Goal: Task Accomplishment & Management: Use online tool/utility

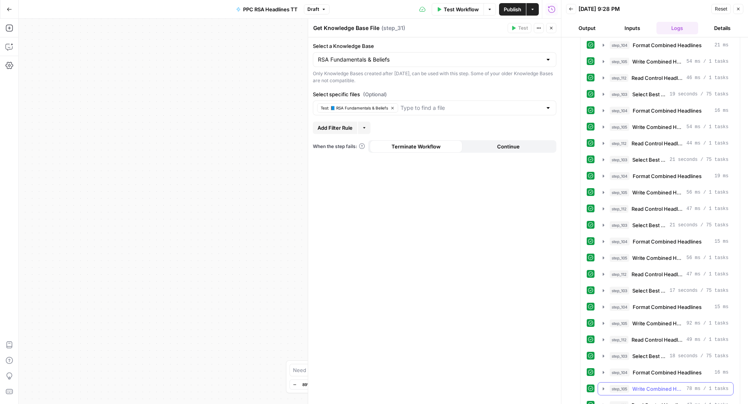
scroll to position [2202, 0]
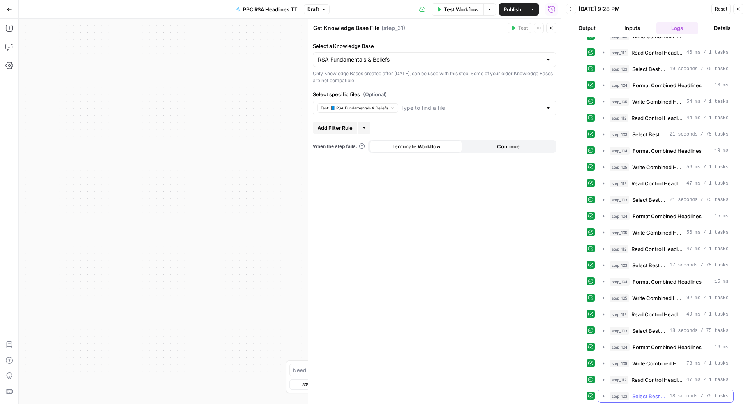
click at [641, 392] on span "Select Best Theme Headlines" at bounding box center [649, 396] width 34 height 8
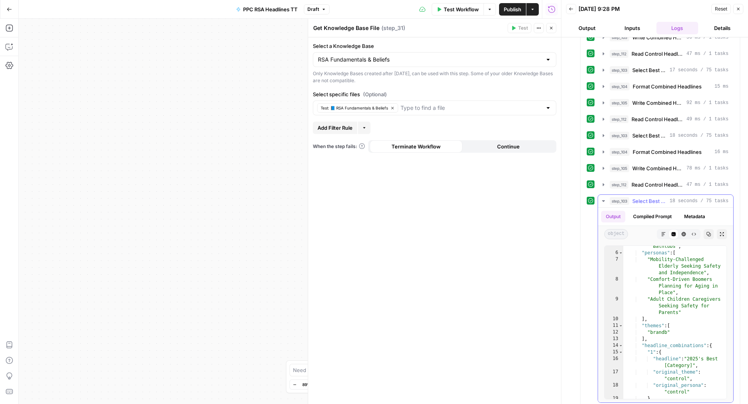
scroll to position [0, 0]
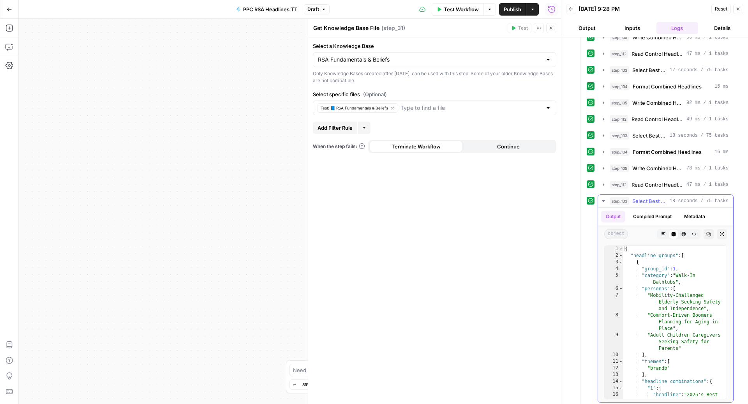
click at [604, 198] on icon "button" at bounding box center [603, 201] width 6 height 6
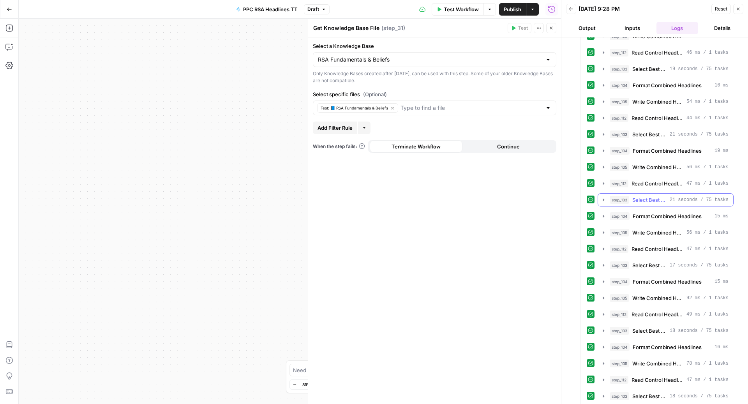
click at [643, 196] on span "Select Best Theme Headlines" at bounding box center [649, 200] width 34 height 8
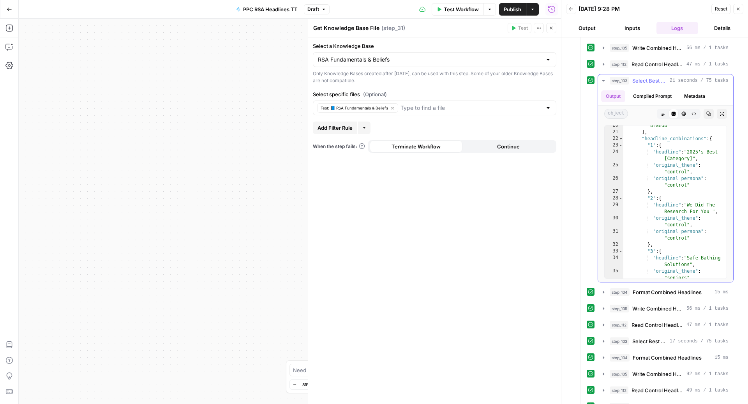
scroll to position [176, 0]
click at [639, 288] on span "Format Combined Headlines" at bounding box center [666, 292] width 69 height 8
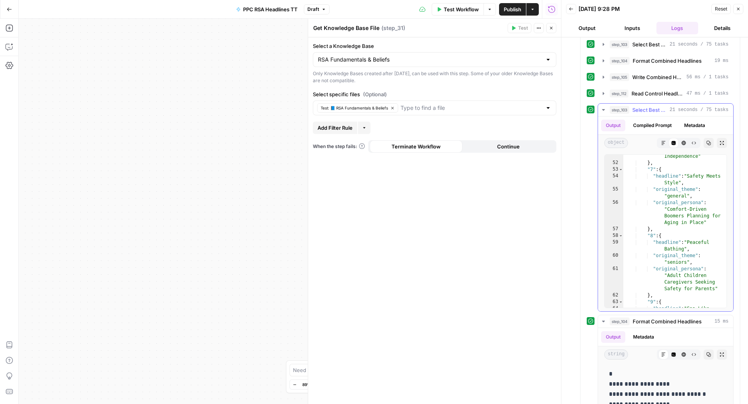
scroll to position [563, 0]
click at [603, 107] on icon "button" at bounding box center [603, 110] width 6 height 6
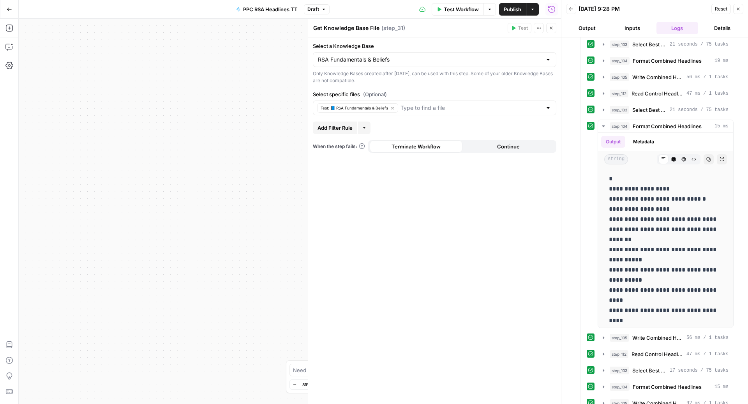
click at [553, 31] on button "Close" at bounding box center [551, 28] width 10 height 10
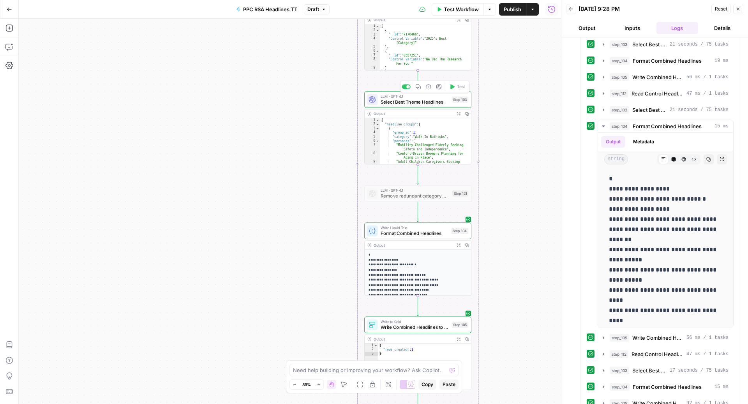
click at [403, 103] on span "Select Best Theme Headlines" at bounding box center [414, 102] width 69 height 7
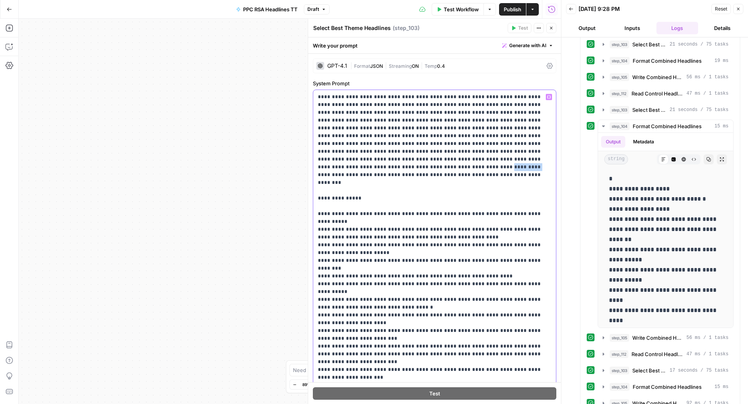
drag, startPoint x: 428, startPoint y: 160, endPoint x: 400, endPoint y: 160, distance: 28.0
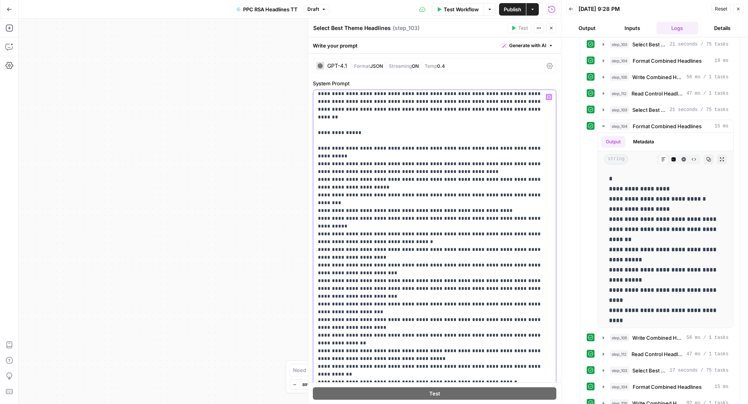
scroll to position [69, 0]
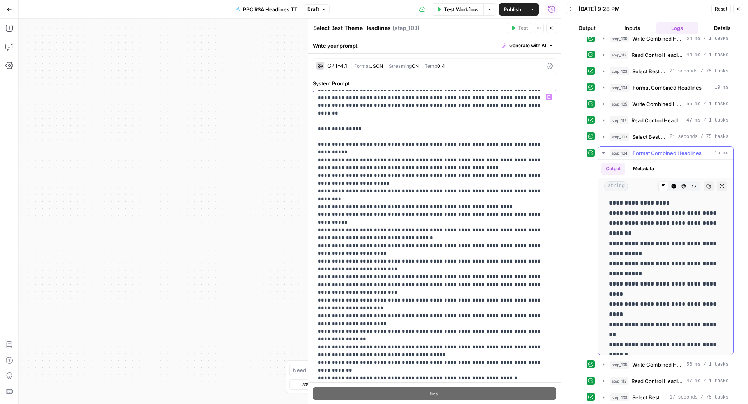
scroll to position [0, 0]
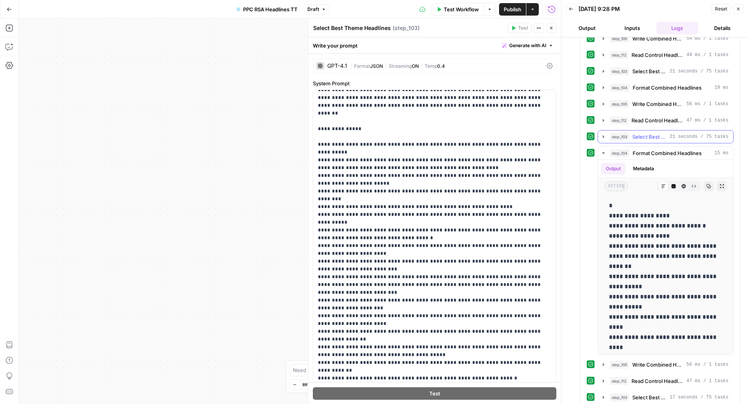
click at [645, 133] on span "Select Best Theme Headlines" at bounding box center [649, 137] width 34 height 8
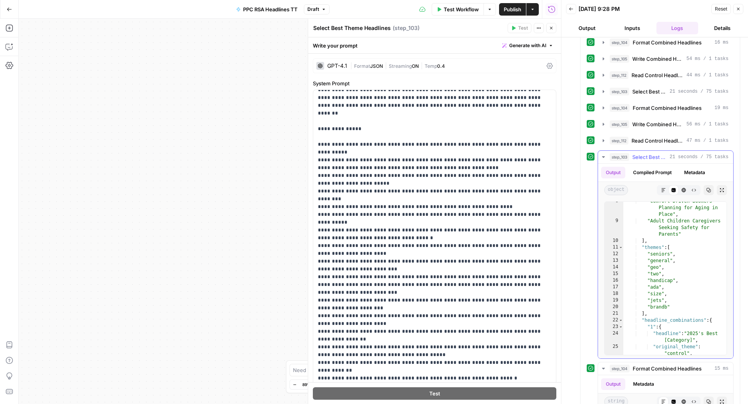
scroll to position [70, 0]
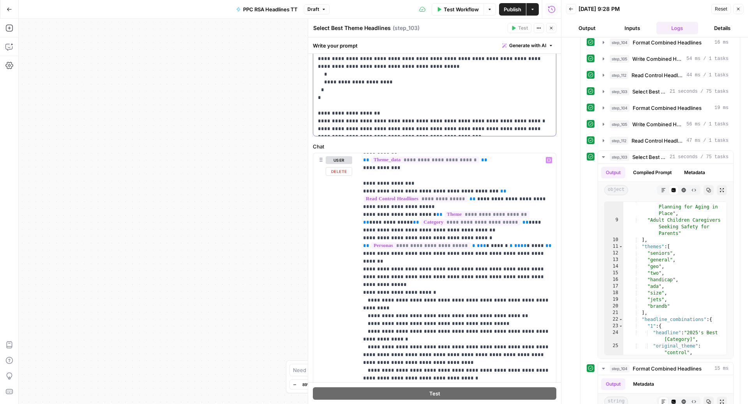
scroll to position [130, 0]
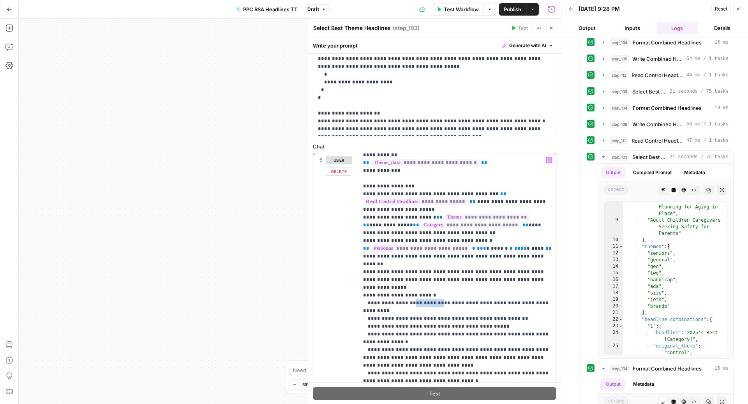
drag, startPoint x: 435, startPoint y: 285, endPoint x: 407, endPoint y: 286, distance: 28.4
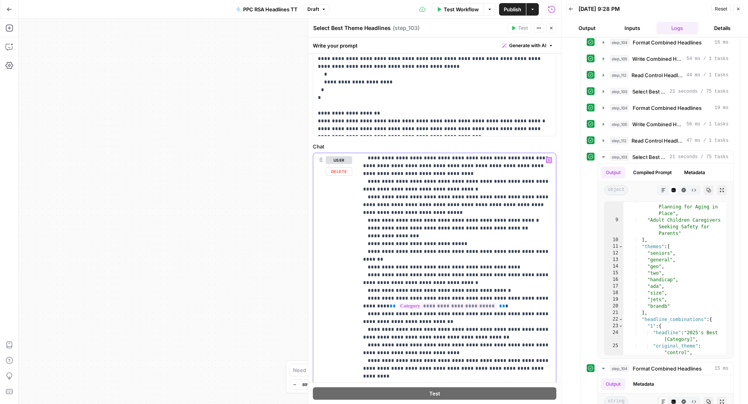
scroll to position [315, 0]
click at [426, 227] on p "**********" at bounding box center [457, 254] width 188 height 825
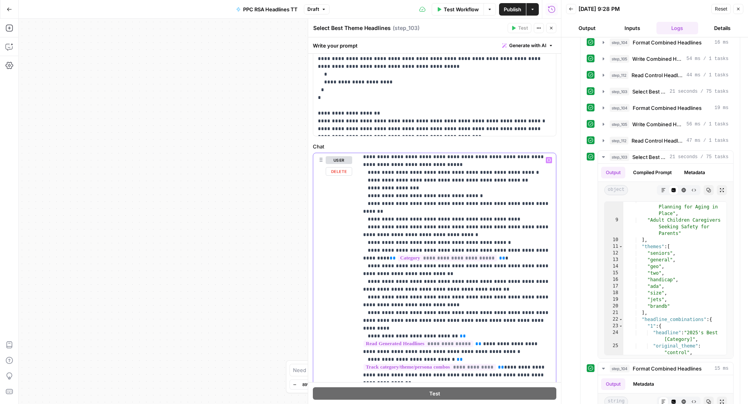
scroll to position [362, 0]
click at [418, 254] on span "**********" at bounding box center [447, 257] width 99 height 7
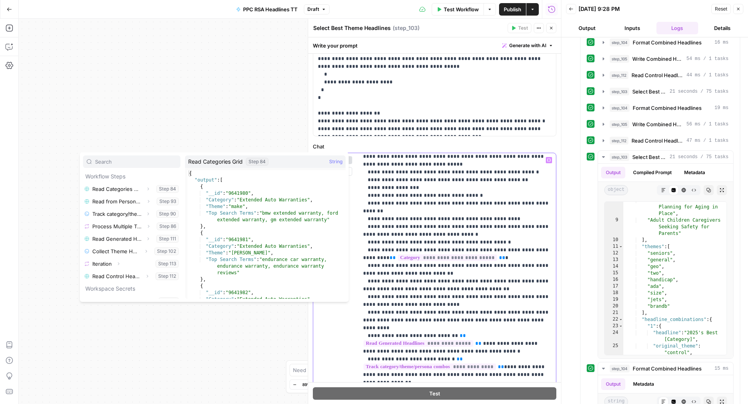
click at [442, 267] on p "**********" at bounding box center [457, 206] width 188 height 825
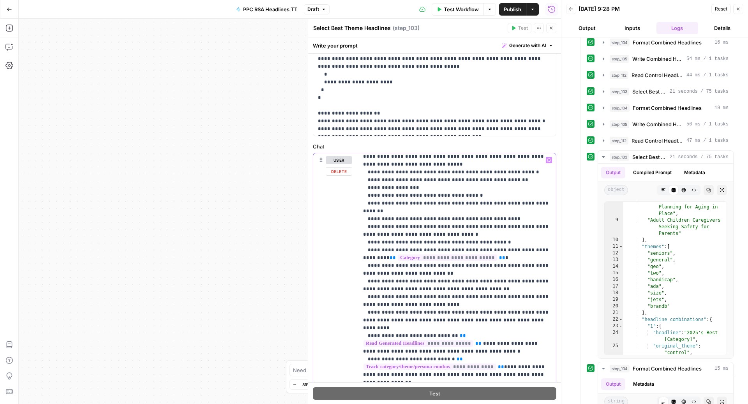
click at [482, 237] on p "**********" at bounding box center [457, 206] width 188 height 825
click at [419, 254] on span "**********" at bounding box center [447, 257] width 99 height 7
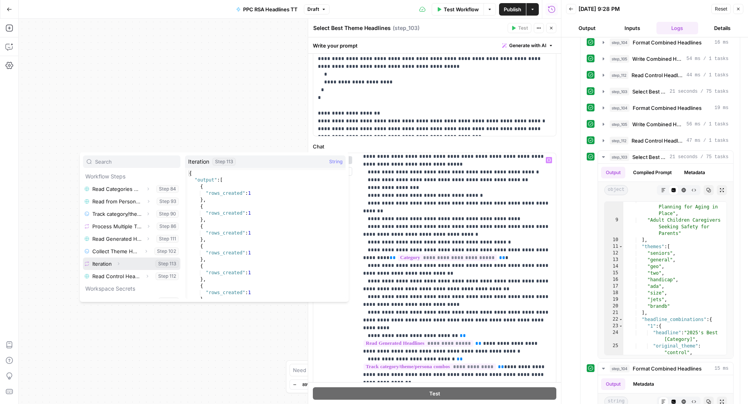
click at [121, 263] on button "Expand" at bounding box center [118, 264] width 10 height 10
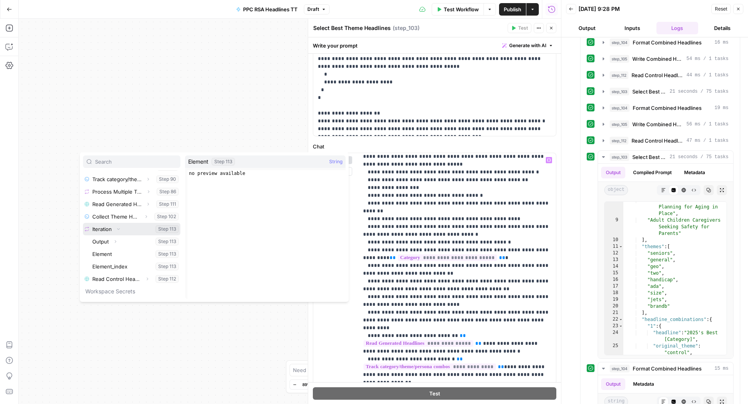
scroll to position [36, 0]
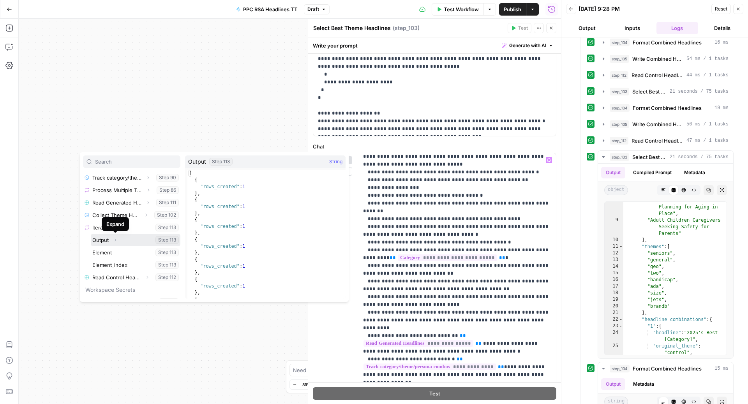
click at [115, 239] on icon "button" at bounding box center [116, 239] width 2 height 3
click at [115, 239] on icon "button" at bounding box center [115, 239] width 5 height 5
click at [503, 225] on p "**********" at bounding box center [457, 206] width 188 height 825
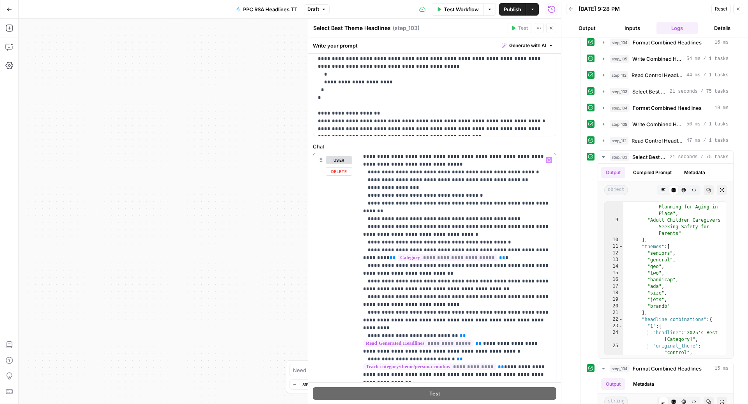
click at [537, 227] on p "**********" at bounding box center [457, 206] width 188 height 825
click at [517, 227] on p "**********" at bounding box center [457, 206] width 188 height 825
click at [539, 225] on p "**********" at bounding box center [457, 206] width 188 height 825
click at [537, 227] on p "**********" at bounding box center [457, 206] width 188 height 825
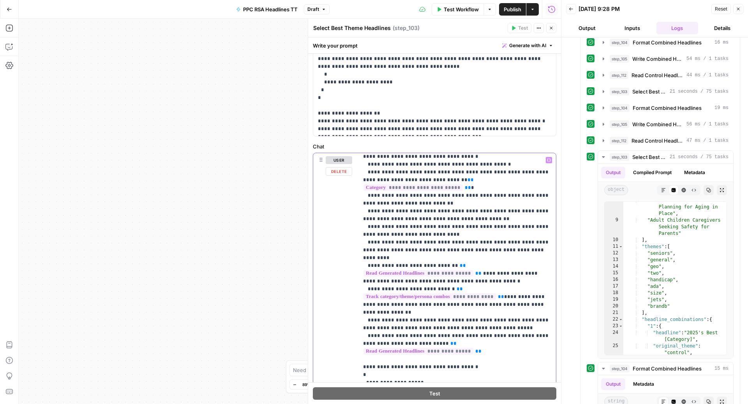
scroll to position [445, 0]
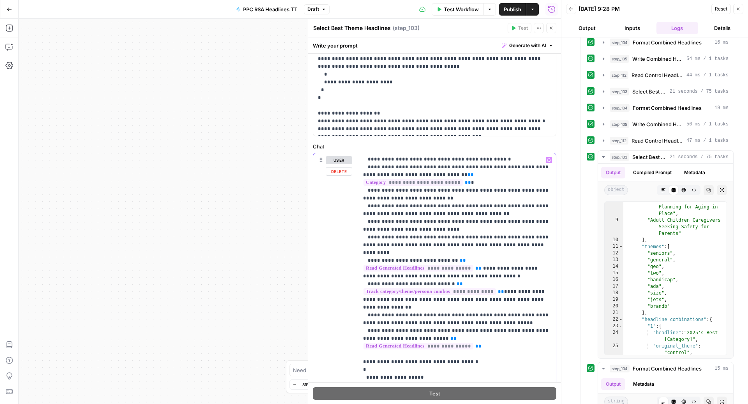
drag, startPoint x: 486, startPoint y: 181, endPoint x: 429, endPoint y: 181, distance: 56.1
click at [429, 181] on p "**********" at bounding box center [457, 123] width 188 height 825
click at [471, 190] on p "**********" at bounding box center [457, 123] width 188 height 825
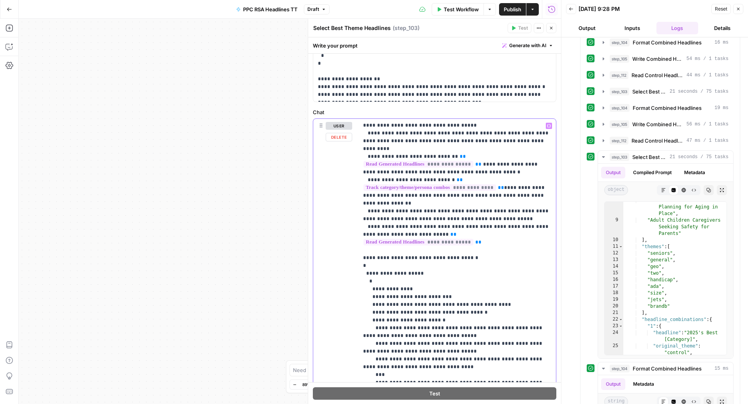
scroll to position [400, 0]
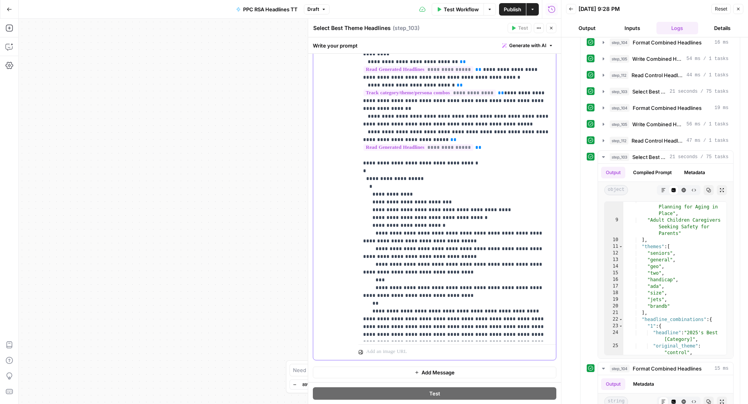
drag, startPoint x: 359, startPoint y: 116, endPoint x: 447, endPoint y: 347, distance: 246.8
click at [447, 347] on div "**********" at bounding box center [456, 192] width 197 height 336
click at [8, 45] on icon "button" at bounding box center [9, 47] width 8 height 8
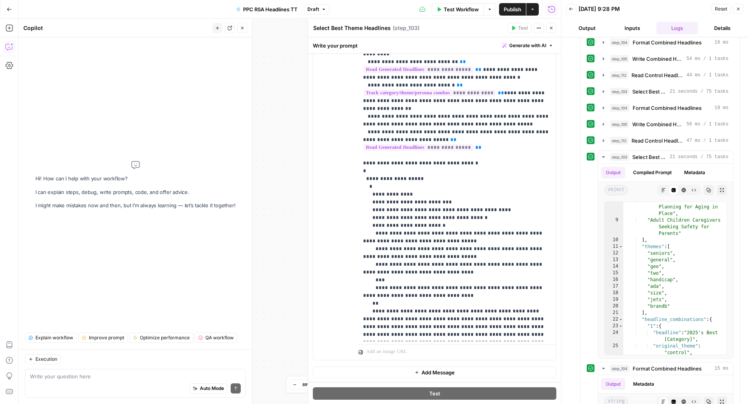
click at [68, 374] on textarea at bounding box center [135, 376] width 211 height 8
drag, startPoint x: 224, startPoint y: 377, endPoint x: 210, endPoint y: 378, distance: 14.1
click at [210, 378] on textarea "change step 103 to reflect that we want to use the current iteration's theme but" at bounding box center [135, 376] width 211 height 8
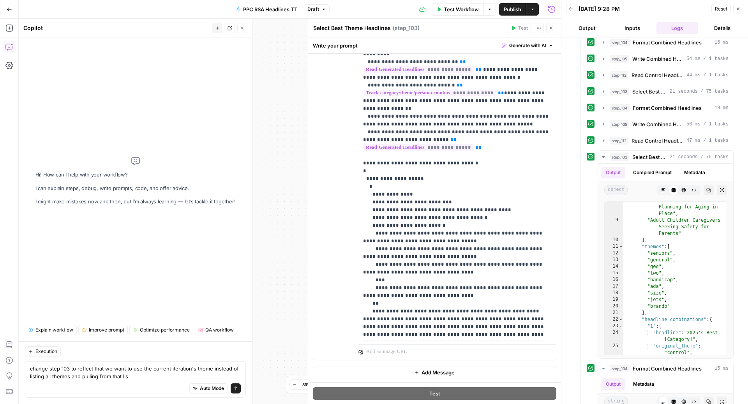
type textarea "change step 103 to reflect that we want to use the current iteration's theme in…"
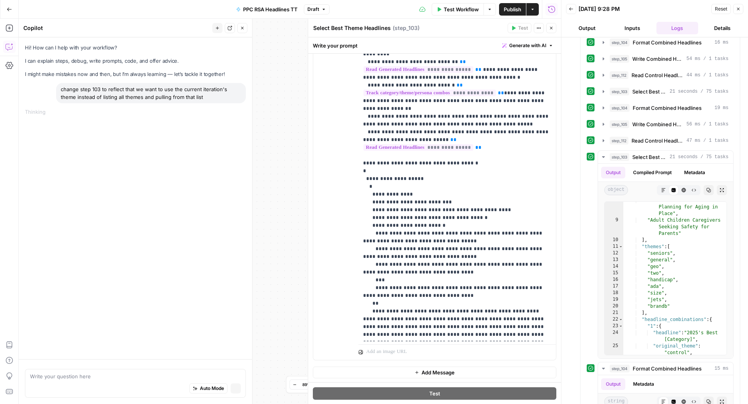
scroll to position [0, 0]
type textarea "/"
click at [132, 91] on div "change step 103 to reflect that we want to use the current iteration's theme in…" at bounding box center [151, 93] width 190 height 20
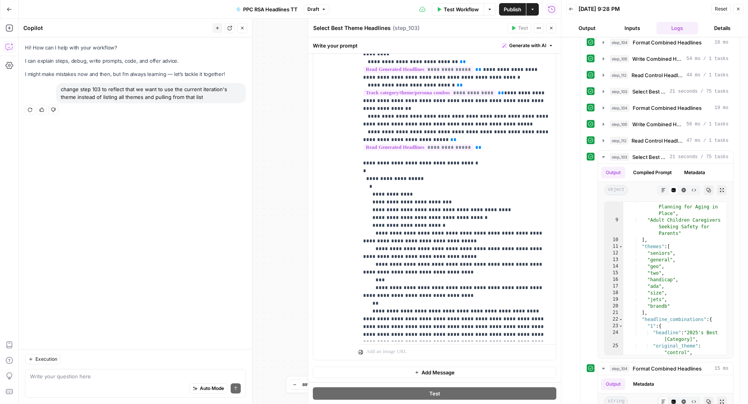
copy div "change step 103 to reflect that we want to use the current iteration's theme in…"
click at [95, 385] on div "Auto Mode Send" at bounding box center [135, 388] width 211 height 17
paste textarea "change step 103 to reflect that we want to use the current iteration's theme in…"
type textarea "change step 103 to reflect that we want to use the current iteration's theme in…"
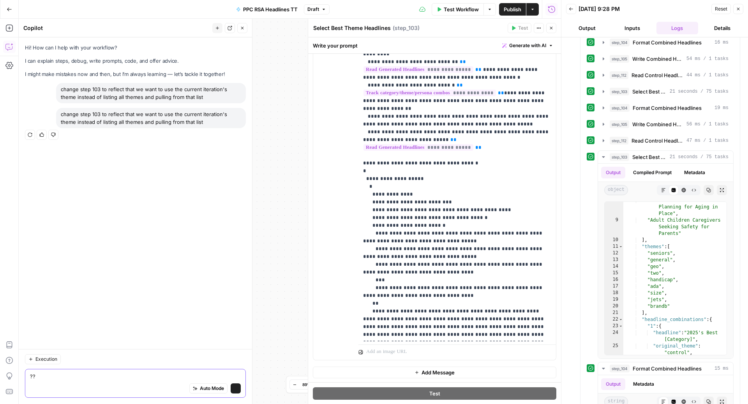
type textarea "???"
click at [150, 211] on div "Hi! How can I help with your workflow? I can explain steps, debug, write prompt…" at bounding box center [135, 193] width 233 height 312
drag, startPoint x: 525, startPoint y: 186, endPoint x: 466, endPoint y: 187, distance: 59.6
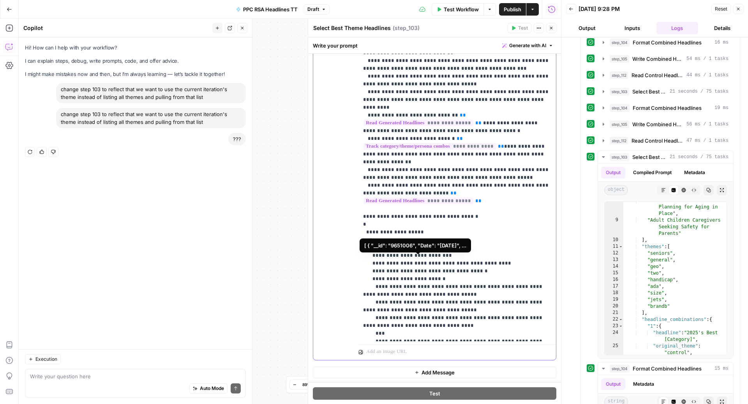
scroll to position [514, 0]
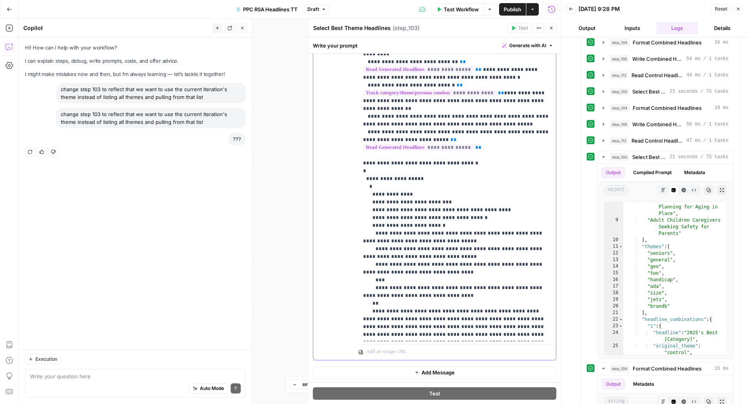
click at [440, 339] on div "**********" at bounding box center [457, 182] width 198 height 317
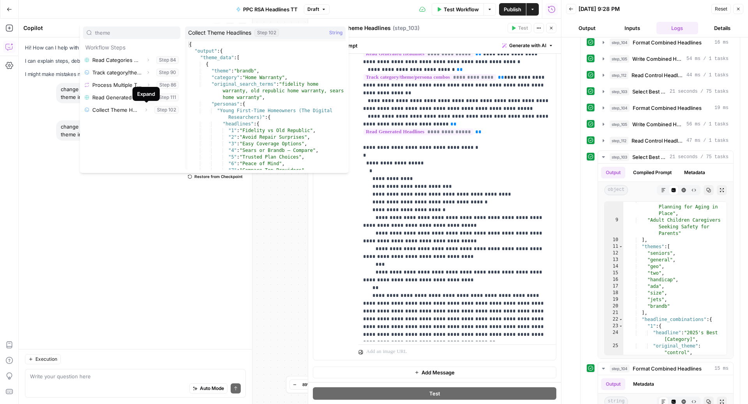
type input "theme"
click at [146, 110] on icon "button" at bounding box center [147, 109] width 2 height 3
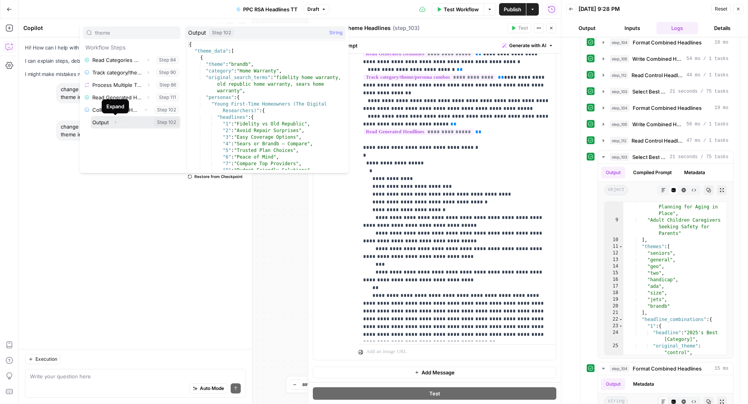
click at [116, 122] on icon "button" at bounding box center [115, 122] width 5 height 5
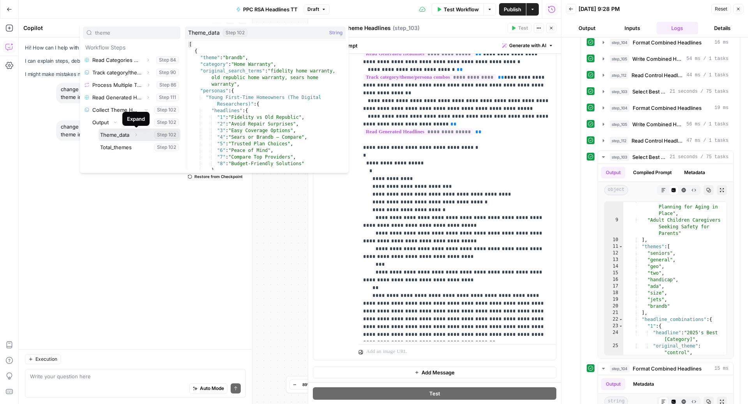
click at [137, 136] on icon "button" at bounding box center [136, 134] width 5 height 5
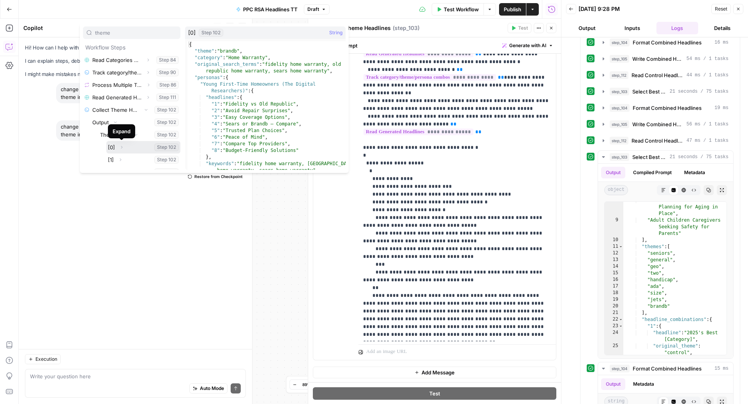
click at [122, 148] on icon "button" at bounding box center [121, 147] width 5 height 5
click at [122, 147] on icon "button" at bounding box center [121, 146] width 5 height 5
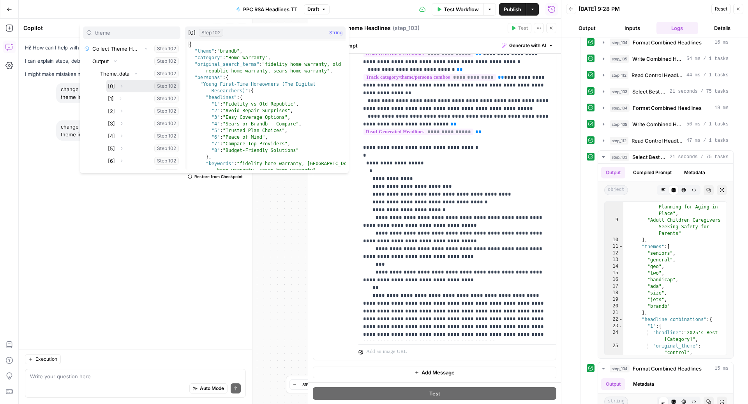
scroll to position [62, 0]
click at [126, 86] on button "Expand" at bounding box center [121, 85] width 10 height 10
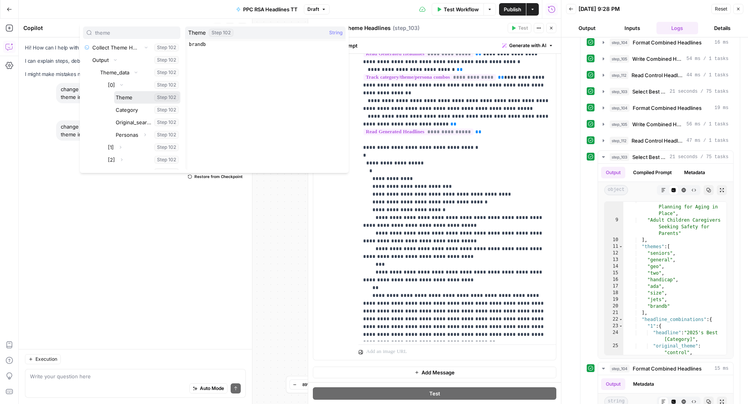
click at [143, 93] on button "Select variable Theme" at bounding box center [147, 97] width 66 height 12
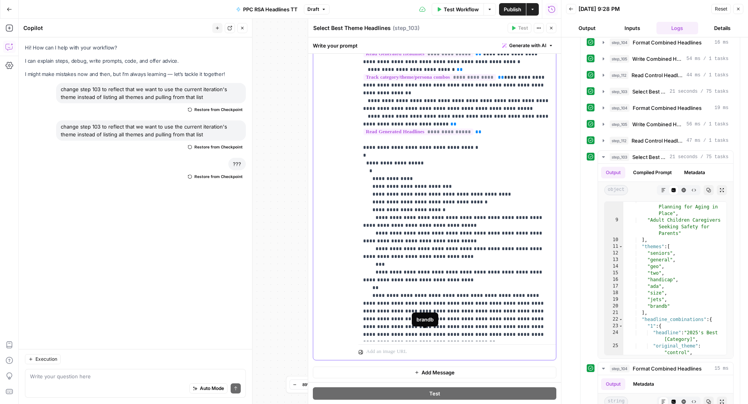
drag, startPoint x: 505, startPoint y: 334, endPoint x: 391, endPoint y: 334, distance: 114.9
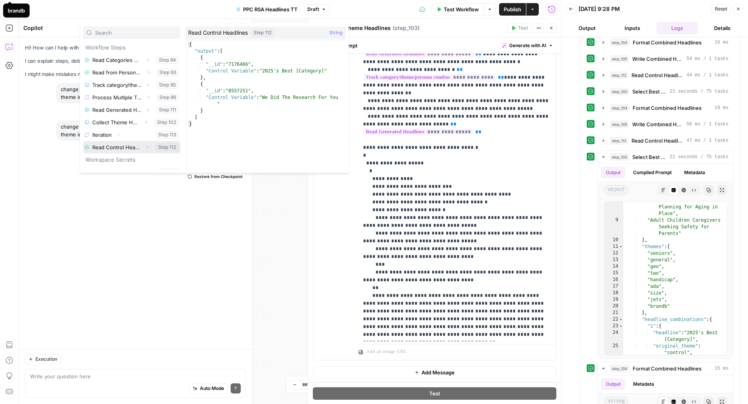
click at [143, 145] on button "Expand" at bounding box center [147, 147] width 10 height 10
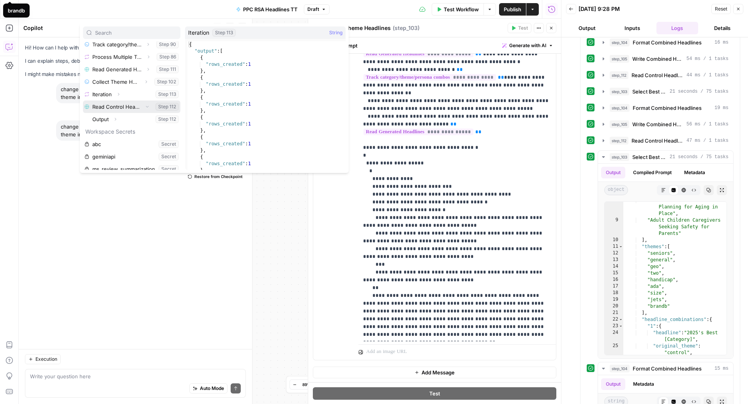
scroll to position [58, 0]
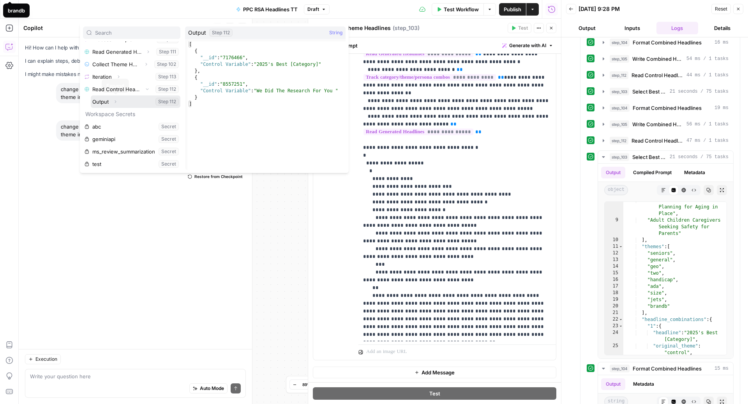
click at [118, 102] on button "Expand" at bounding box center [115, 102] width 10 height 10
click at [116, 98] on button "Collapse" at bounding box center [115, 102] width 10 height 10
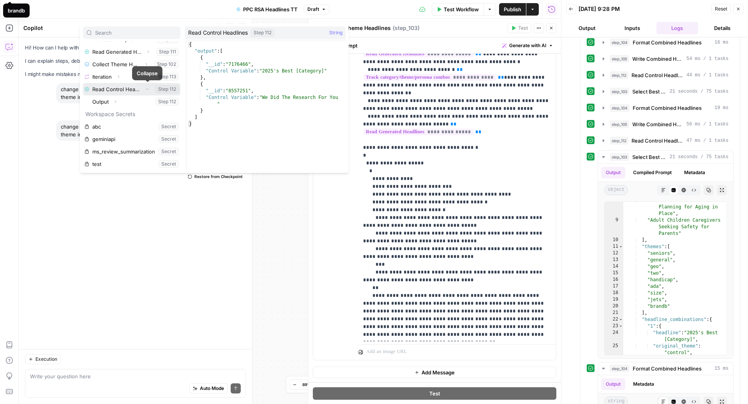
click at [150, 87] on button "Collapse" at bounding box center [147, 89] width 10 height 10
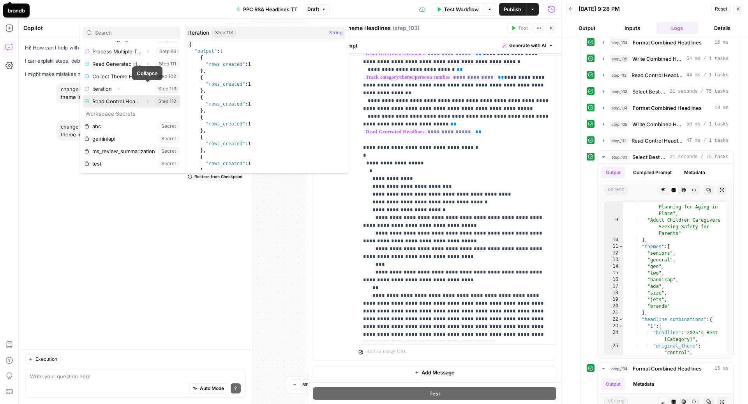
scroll to position [46, 0]
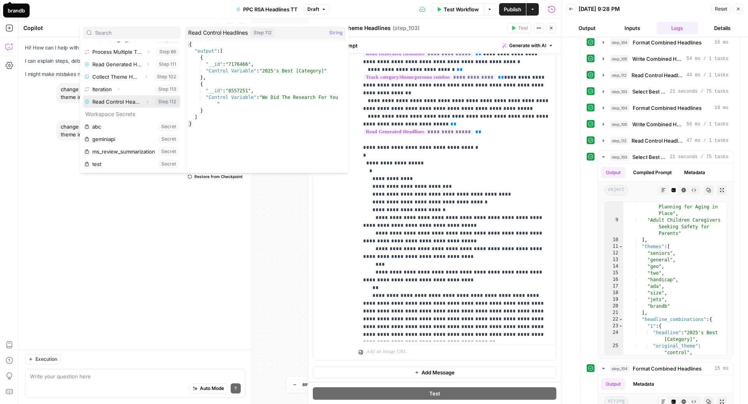
click at [135, 100] on button "Select variable Read Control Headlines" at bounding box center [131, 101] width 97 height 12
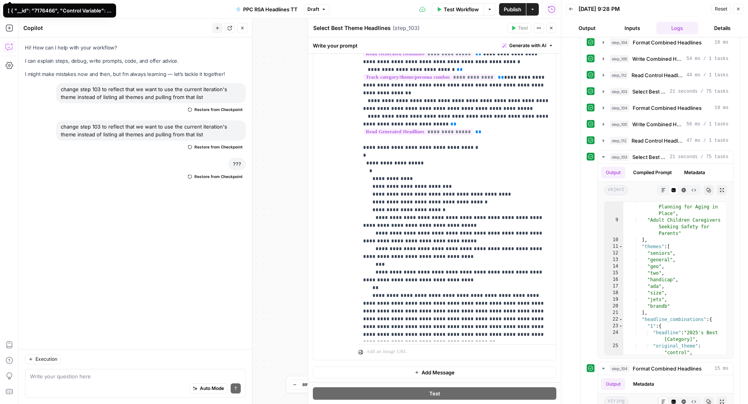
click at [456, 385] on span "**********" at bounding box center [422, 388] width 104 height 7
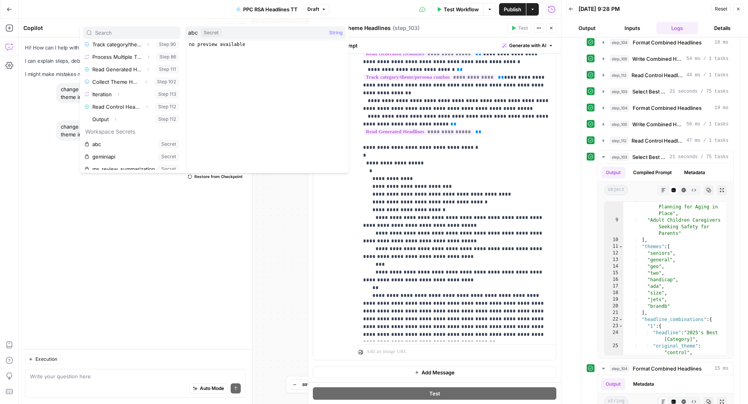
scroll to position [50, 0]
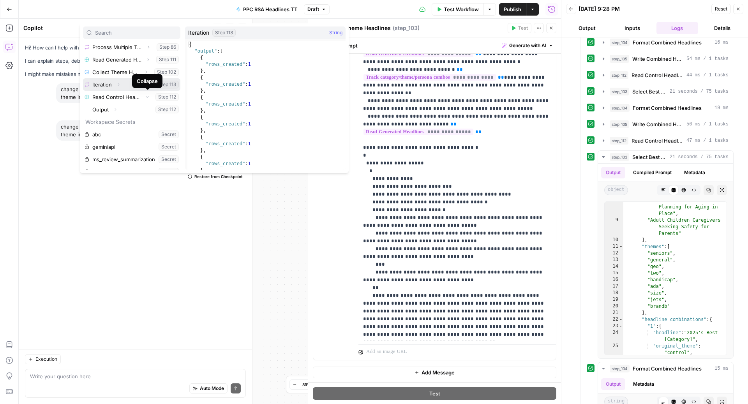
click at [110, 79] on button "Select variable Iteration" at bounding box center [131, 84] width 97 height 12
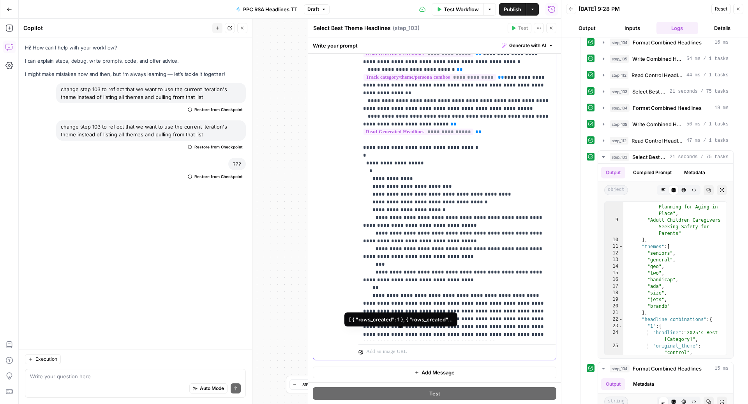
click at [407, 385] on span "**********" at bounding box center [405, 388] width 70 height 7
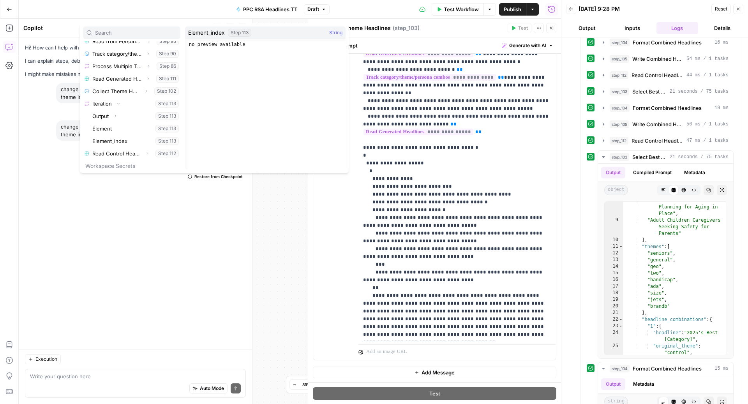
scroll to position [30, 0]
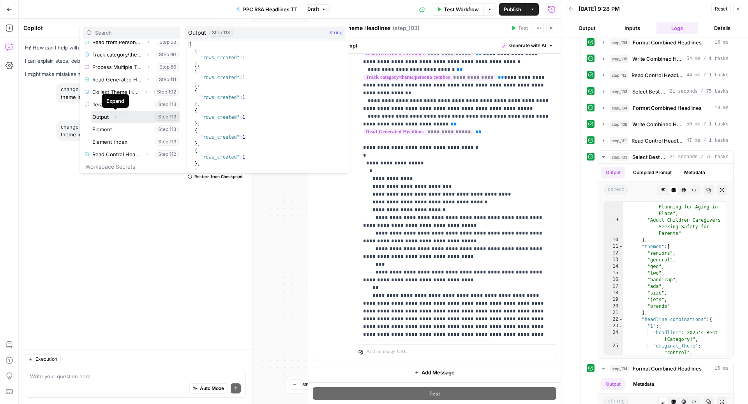
click at [116, 115] on icon "button" at bounding box center [115, 116] width 5 height 5
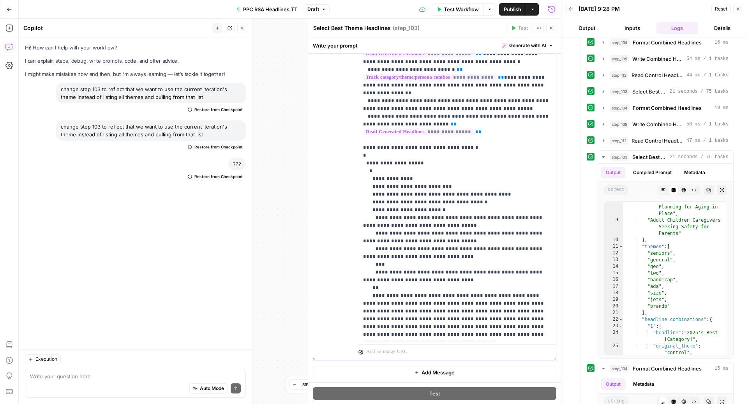
drag, startPoint x: 470, startPoint y: 336, endPoint x: 348, endPoint y: 324, distance: 122.1
click at [348, 324] on div "**********" at bounding box center [434, 192] width 243 height 336
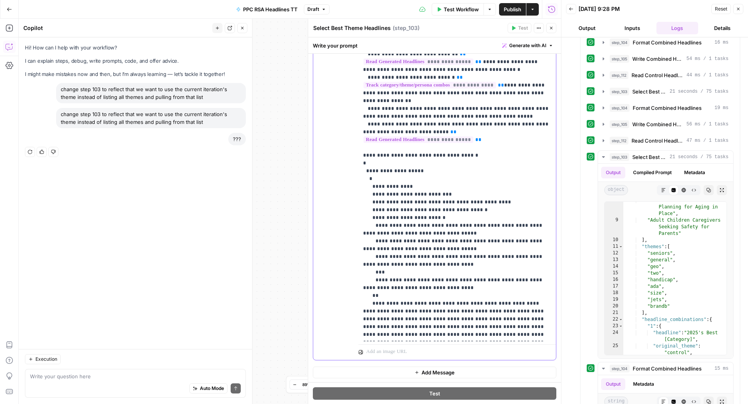
scroll to position [530, 0]
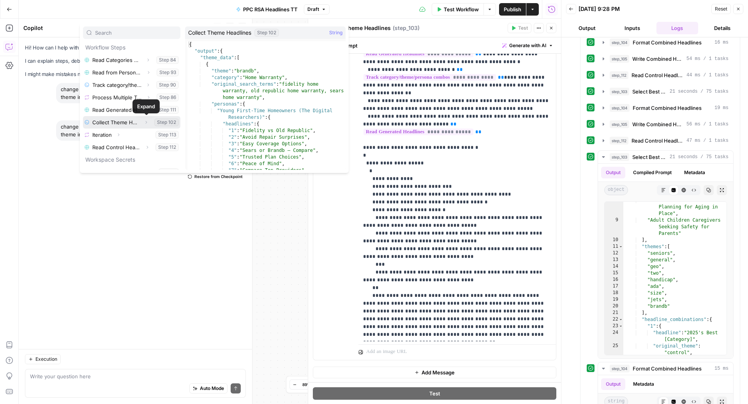
click at [147, 120] on icon "button" at bounding box center [146, 122] width 5 height 5
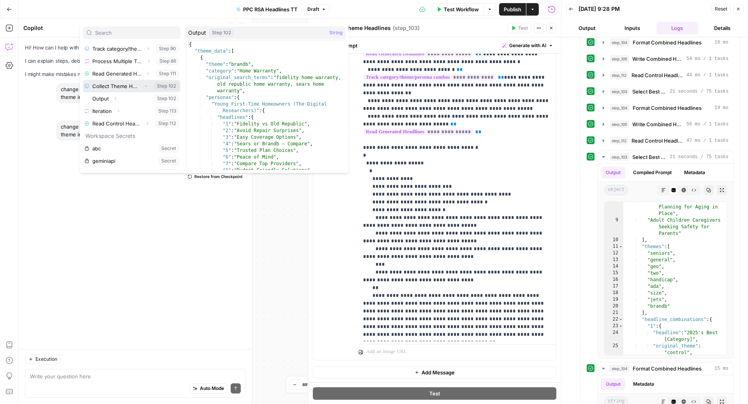
scroll to position [42, 0]
click at [115, 93] on icon "button" at bounding box center [116, 92] width 2 height 3
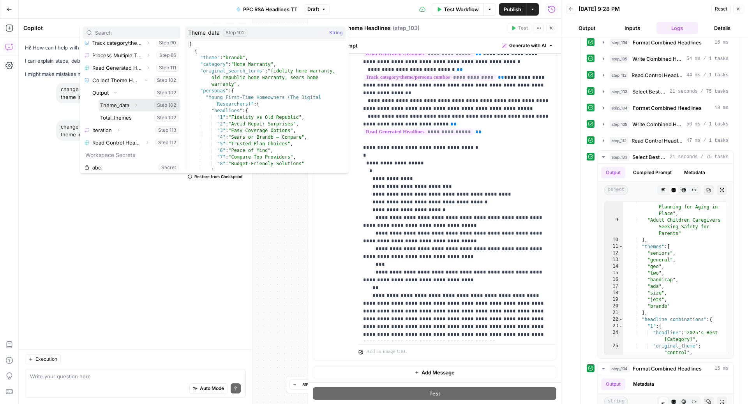
click at [150, 104] on button "Select variable Theme_data" at bounding box center [140, 105] width 82 height 12
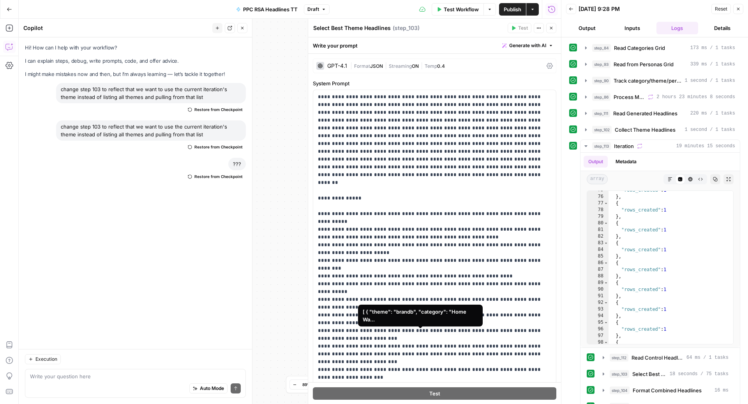
scroll to position [530, 0]
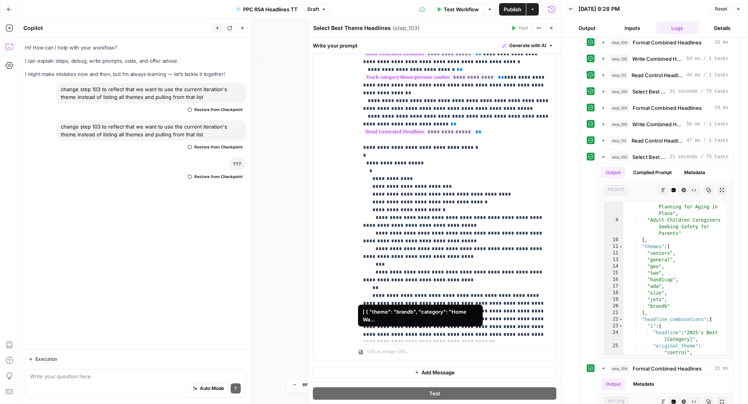
click at [416, 385] on span "**********" at bounding box center [424, 388] width 108 height 7
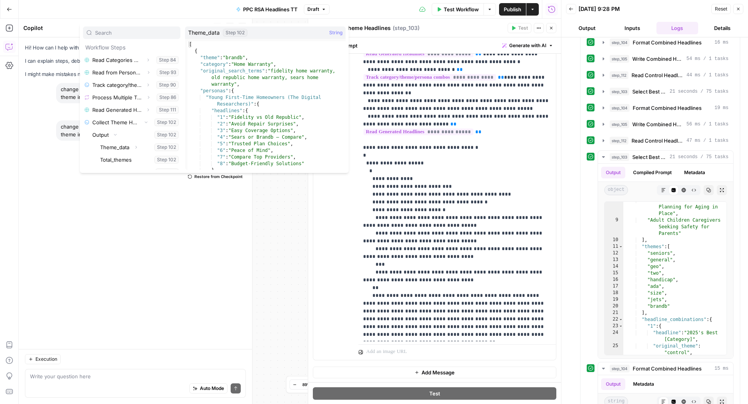
scroll to position [0, 0]
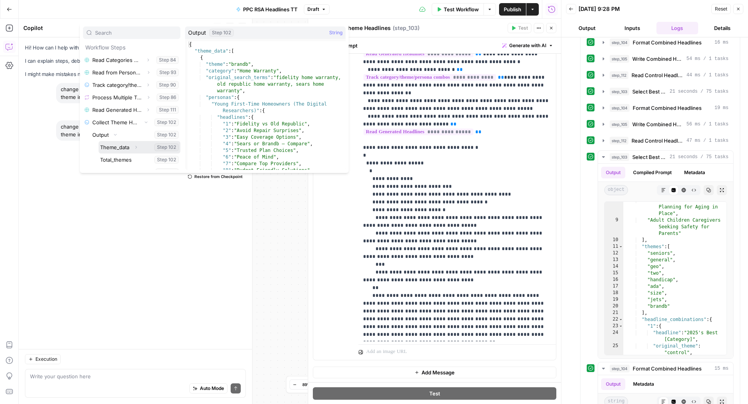
click at [137, 146] on icon "button" at bounding box center [136, 147] width 5 height 5
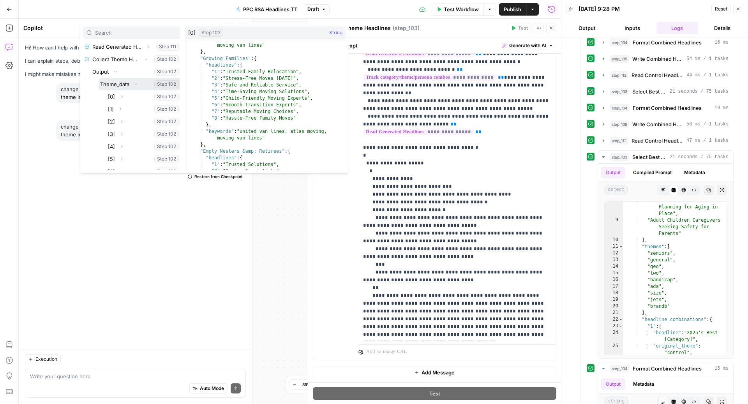
scroll to position [421, 0]
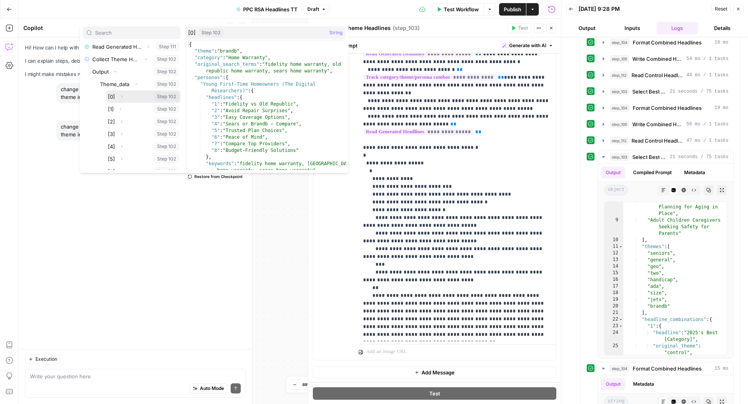
click at [133, 93] on button "Select variable [0]" at bounding box center [143, 96] width 74 height 12
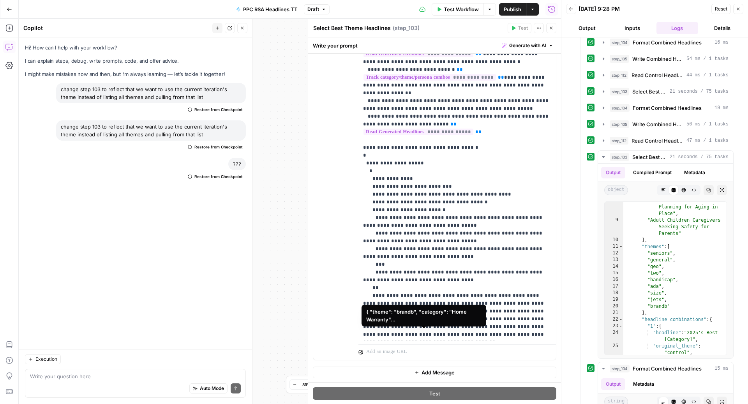
click at [435, 385] on span "**********" at bounding box center [428, 388] width 117 height 7
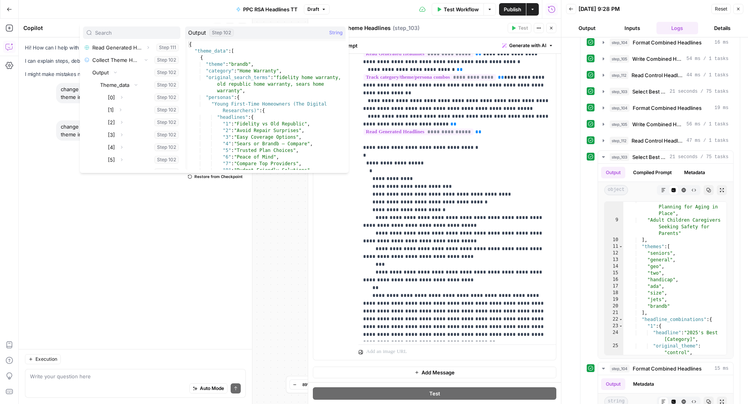
scroll to position [74, 0]
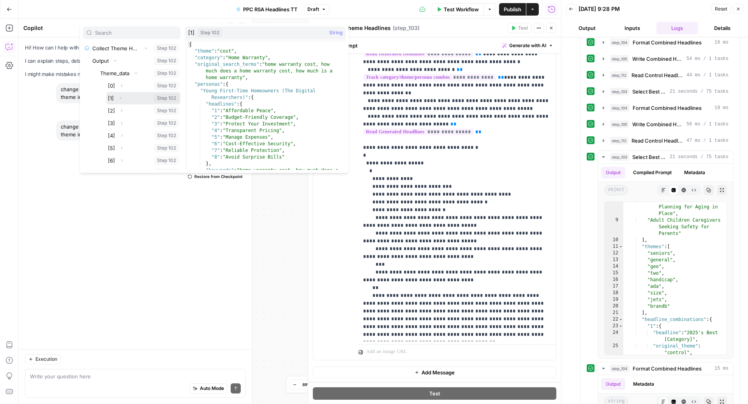
click at [127, 98] on button "Select variable [1]" at bounding box center [143, 98] width 74 height 12
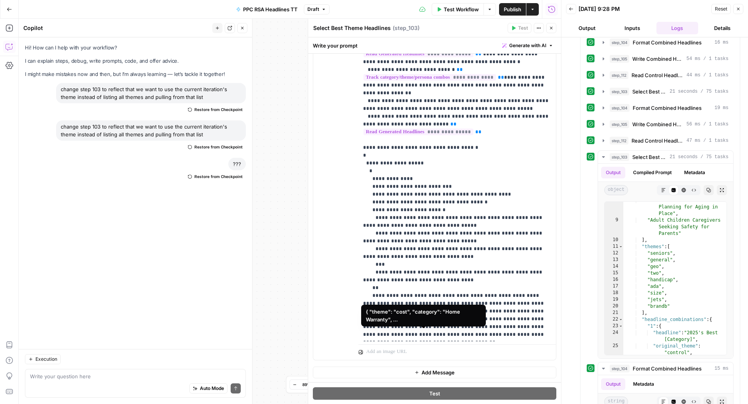
click at [438, 385] on span "**********" at bounding box center [428, 388] width 117 height 7
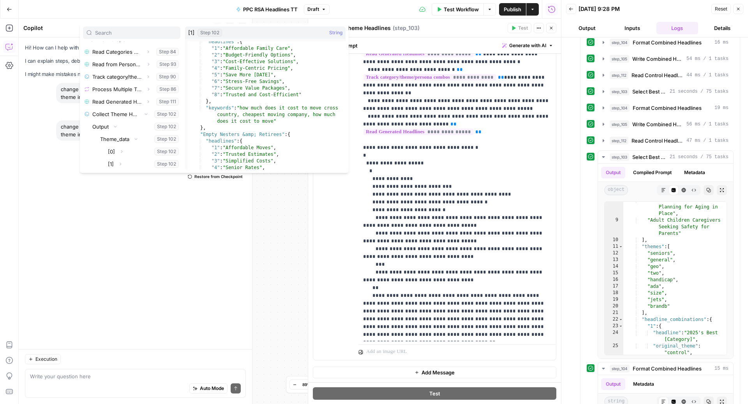
scroll to position [450, 0]
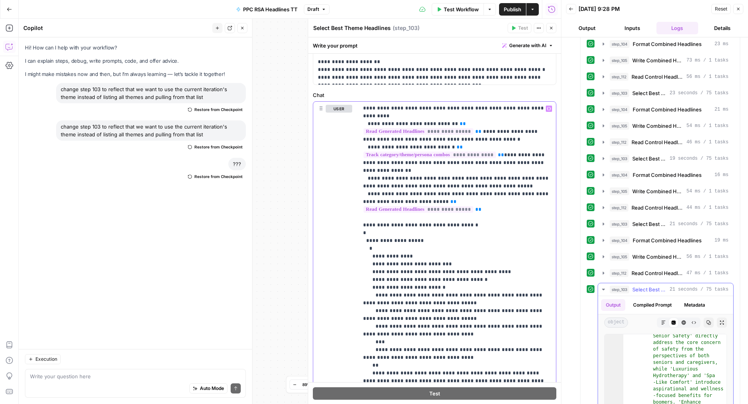
scroll to position [2113, 0]
click at [650, 154] on span "Select Best Theme Headlines" at bounding box center [649, 158] width 34 height 8
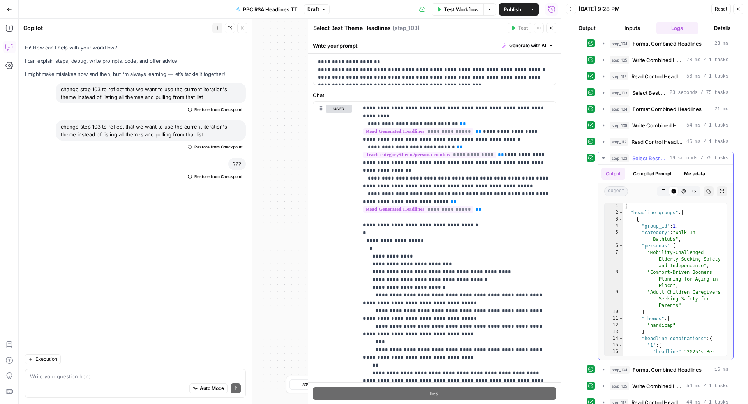
click at [650, 154] on span "Select Best Theme Headlines" at bounding box center [649, 158] width 34 height 8
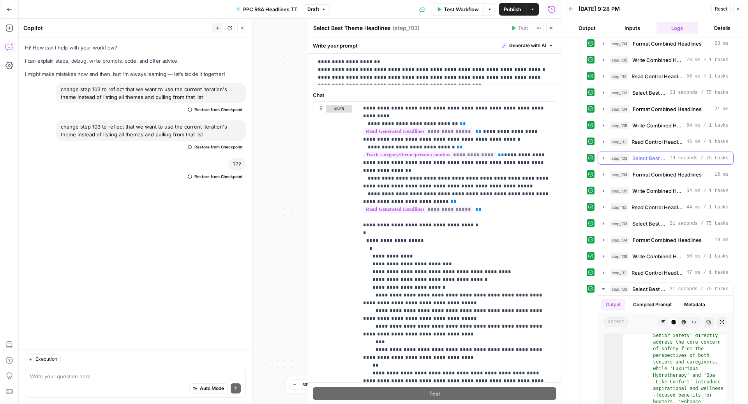
click at [648, 154] on span "Select Best Theme Headlines" at bounding box center [649, 158] width 34 height 8
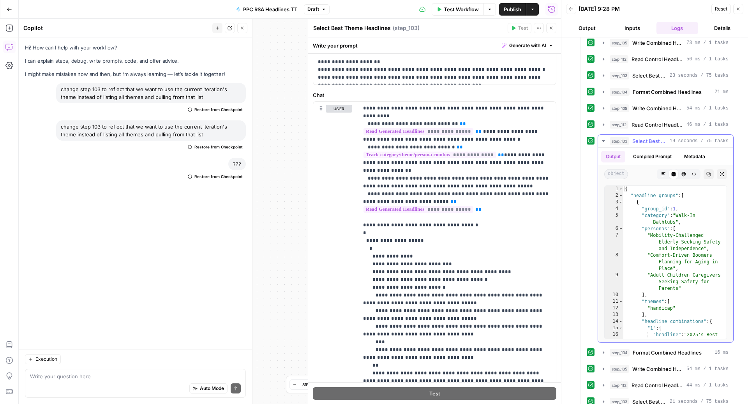
scroll to position [2131, 0]
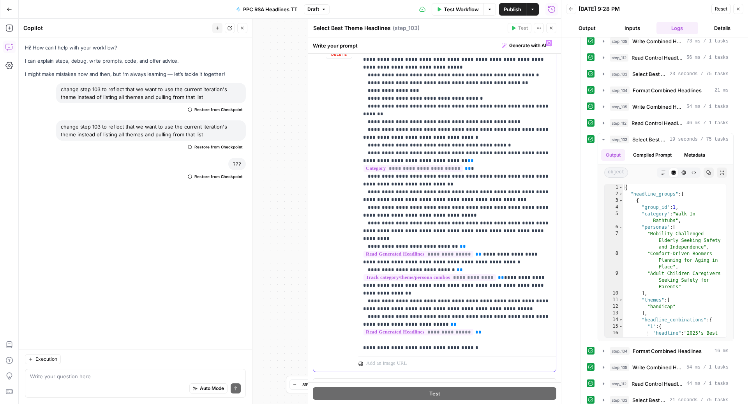
scroll to position [318, 0]
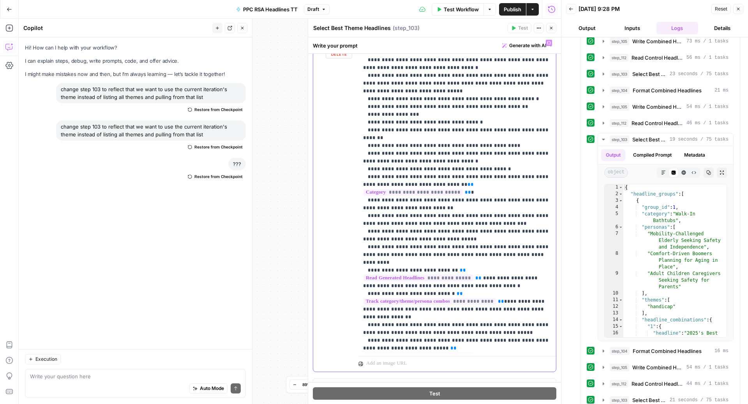
click at [407, 131] on p "**********" at bounding box center [457, 141] width 188 height 841
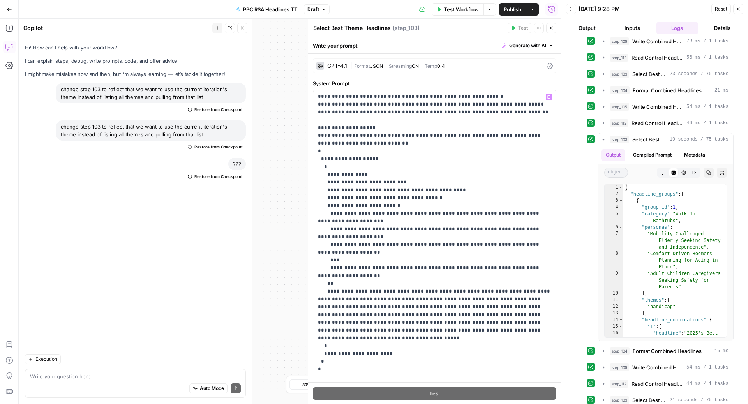
scroll to position [12, 0]
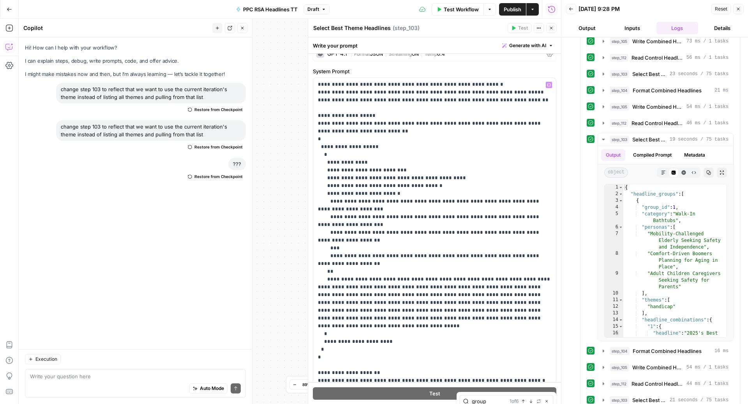
type input "group"
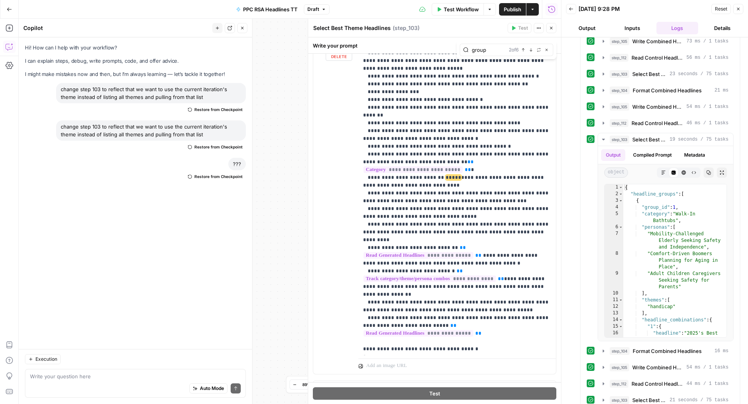
scroll to position [339, 0]
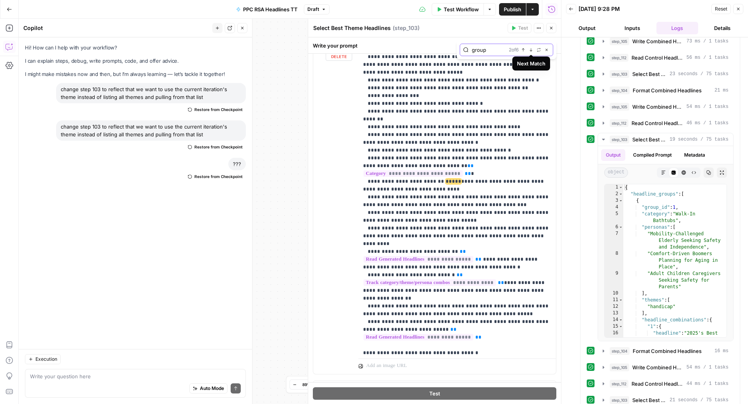
click at [529, 50] on icon "button" at bounding box center [530, 49] width 3 height 3
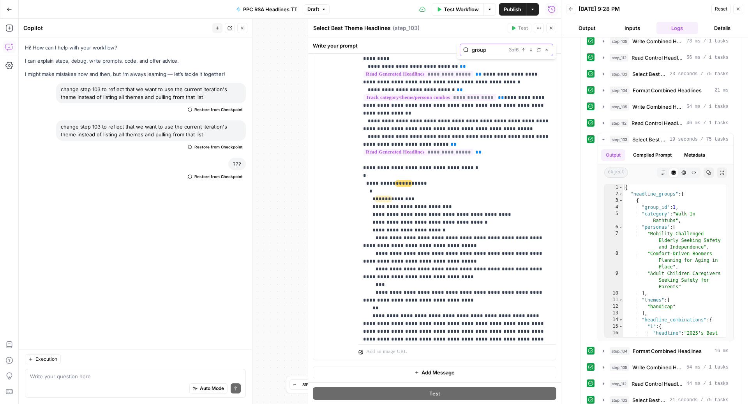
scroll to position [530, 0]
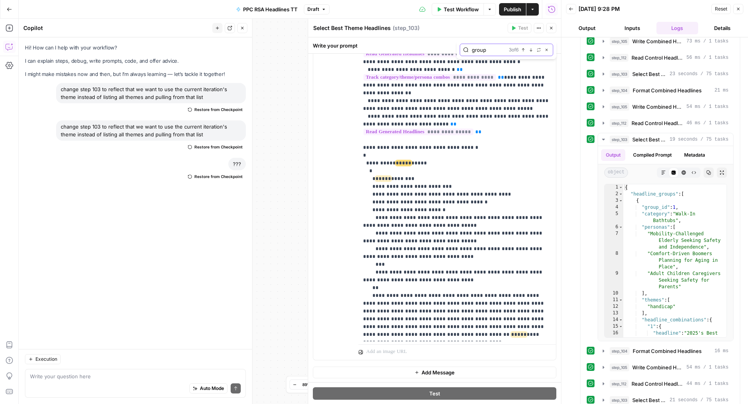
click at [529, 50] on icon "button" at bounding box center [530, 49] width 3 height 3
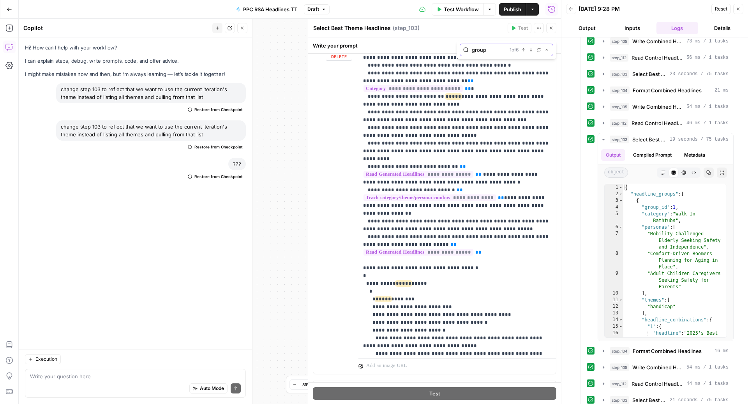
scroll to position [425, 0]
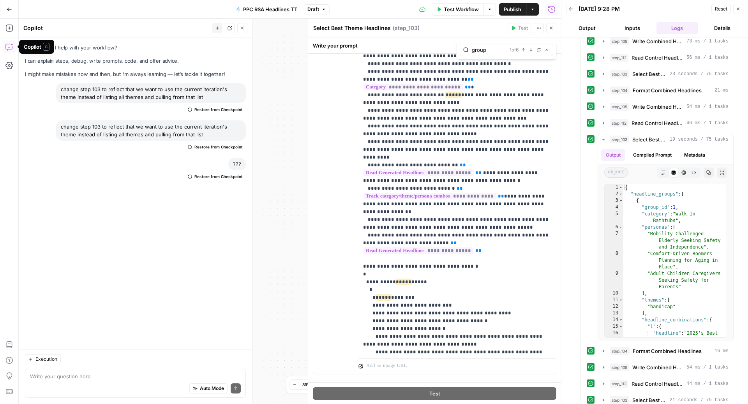
click at [90, 385] on div "Auto Mode Send" at bounding box center [135, 388] width 211 height 17
click at [516, 10] on span "Publish" at bounding box center [512, 9] width 18 height 8
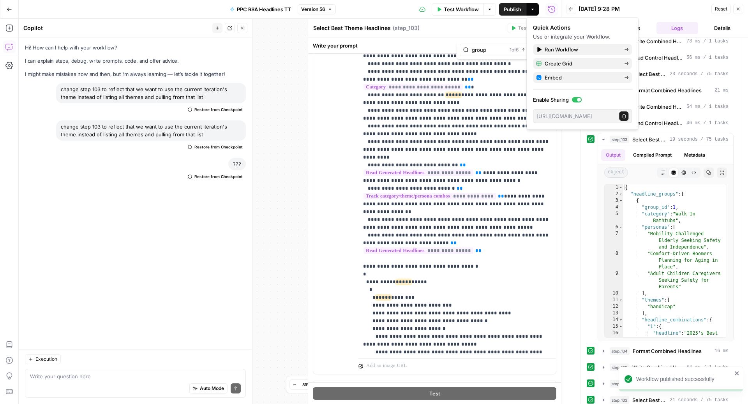
click at [116, 387] on div "Auto Mode Send" at bounding box center [135, 388] width 211 height 17
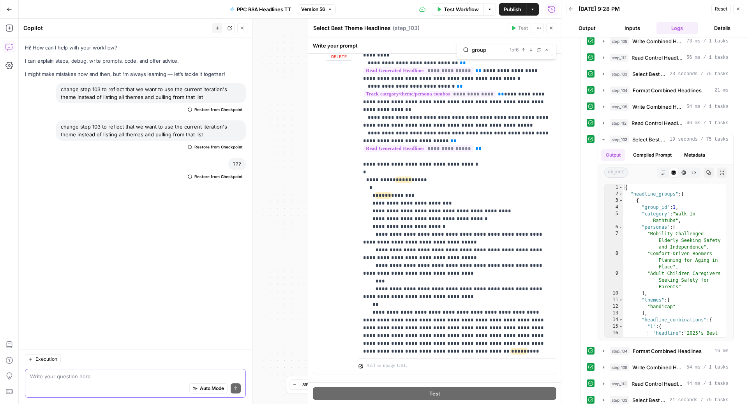
scroll to position [530, 0]
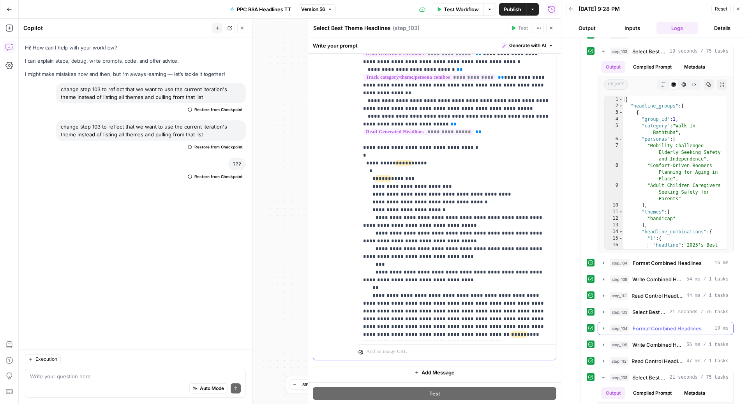
scroll to position [2228, 0]
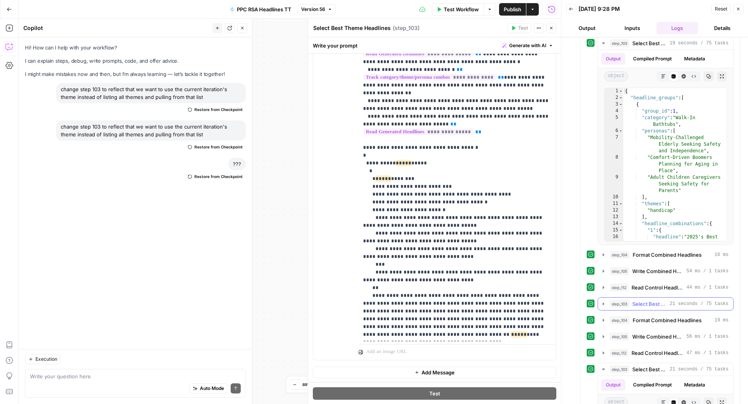
click at [644, 300] on span "Select Best Theme Headlines" at bounding box center [649, 304] width 34 height 8
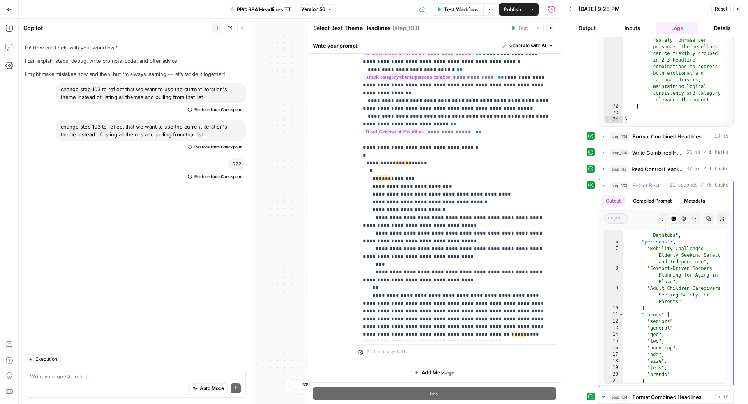
scroll to position [35, 0]
click at [646, 181] on span "Select Best Theme Headlines" at bounding box center [649, 185] width 34 height 8
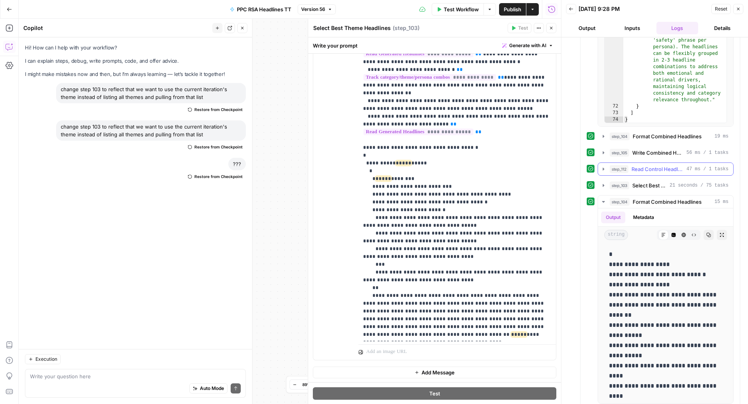
click at [647, 165] on span "Read Control Headlines" at bounding box center [657, 169] width 52 height 8
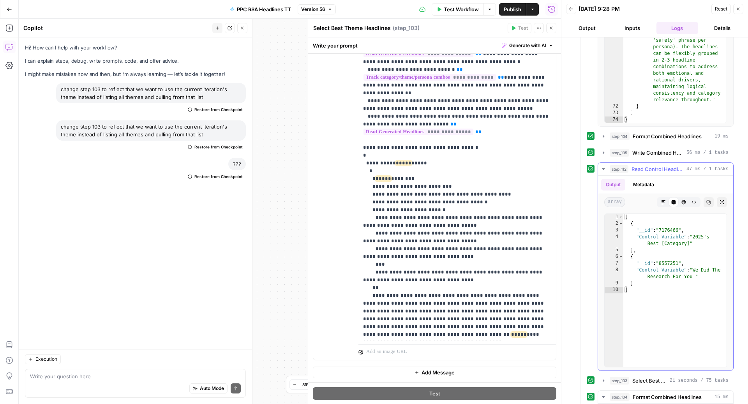
click at [651, 165] on span "Read Control Headlines" at bounding box center [657, 169] width 52 height 8
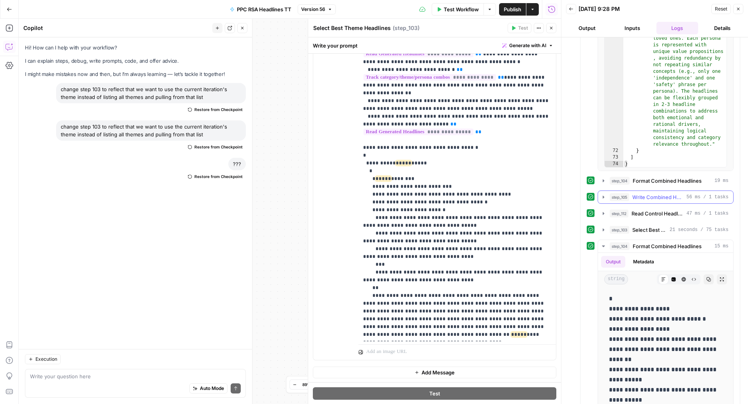
scroll to position [2559, 0]
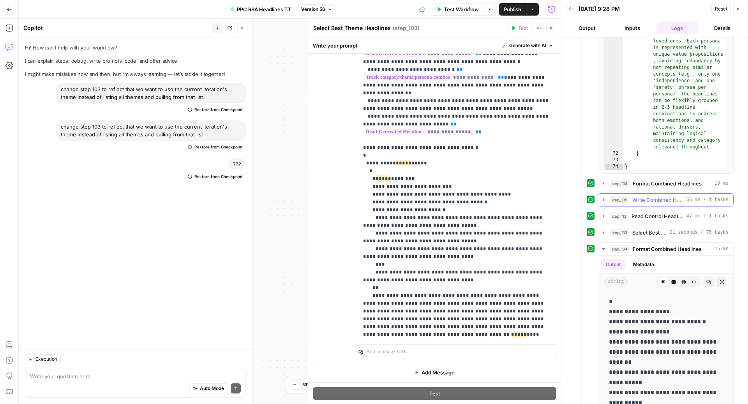
click at [633, 196] on span "Write Combined Headlines to Grid" at bounding box center [657, 200] width 51 height 8
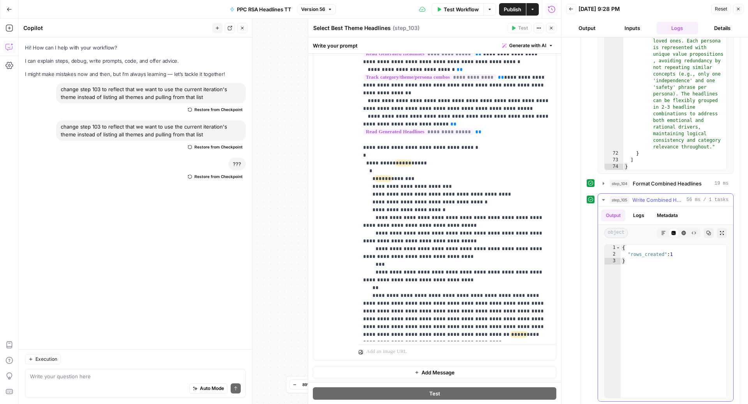
click at [633, 196] on span "Write Combined Headlines to Grid" at bounding box center [657, 200] width 51 height 8
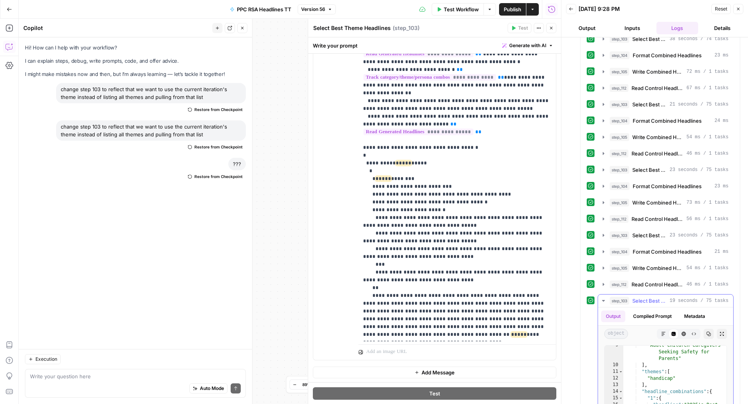
scroll to position [92, 0]
click at [603, 297] on icon "button" at bounding box center [603, 300] width 6 height 6
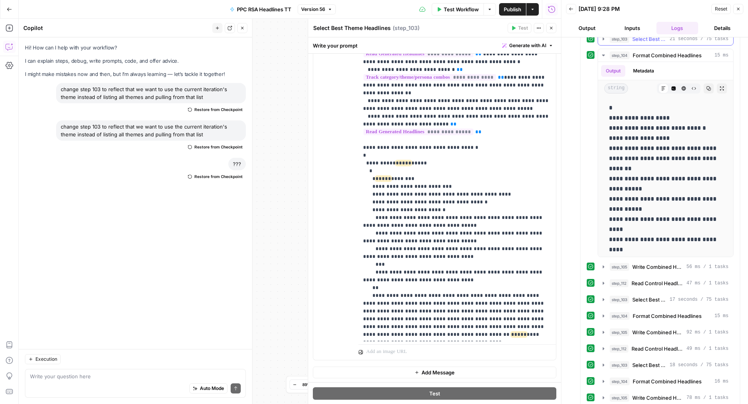
scroll to position [2592, 0]
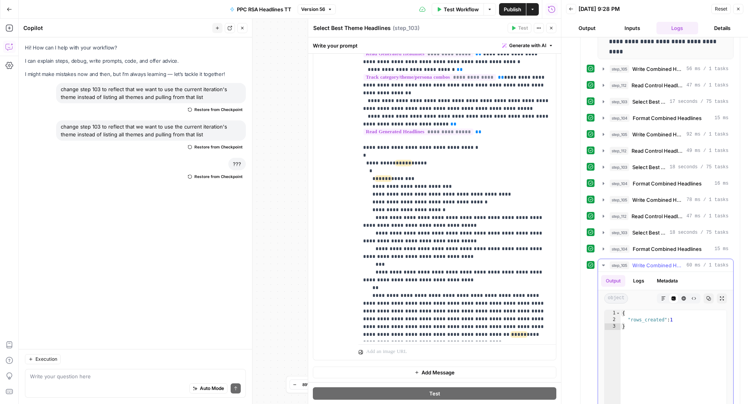
scroll to position [2754, 0]
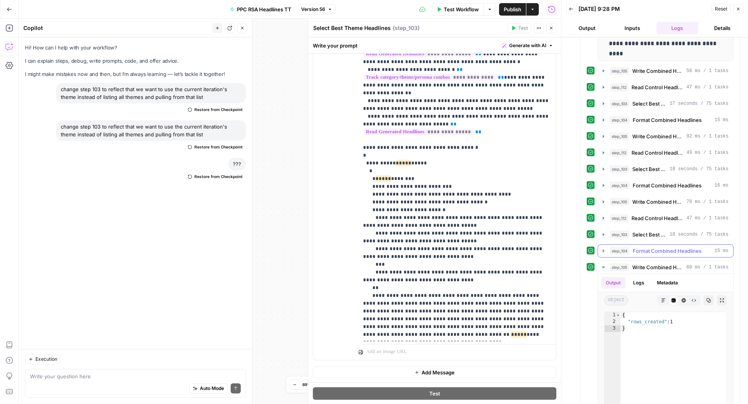
click at [642, 247] on span "Format Combined Headlines" at bounding box center [666, 251] width 69 height 8
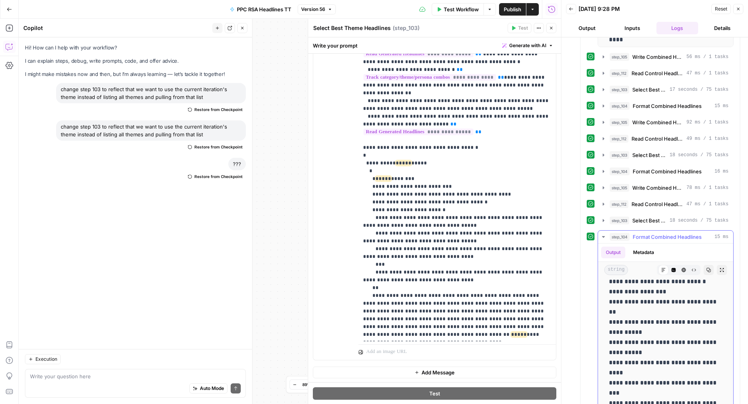
scroll to position [18, 0]
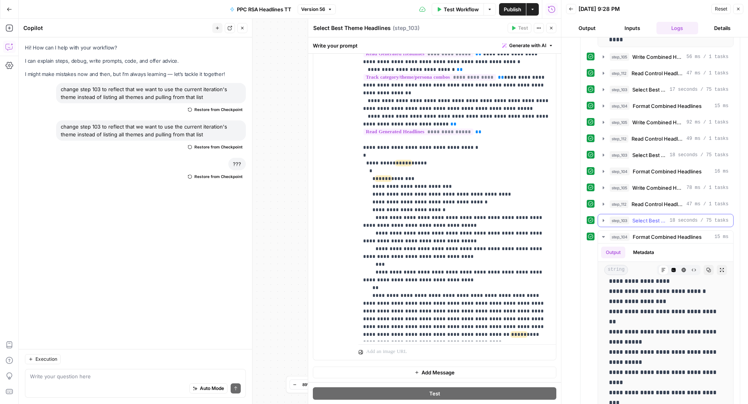
click at [635, 216] on span "Select Best Theme Headlines" at bounding box center [649, 220] width 34 height 8
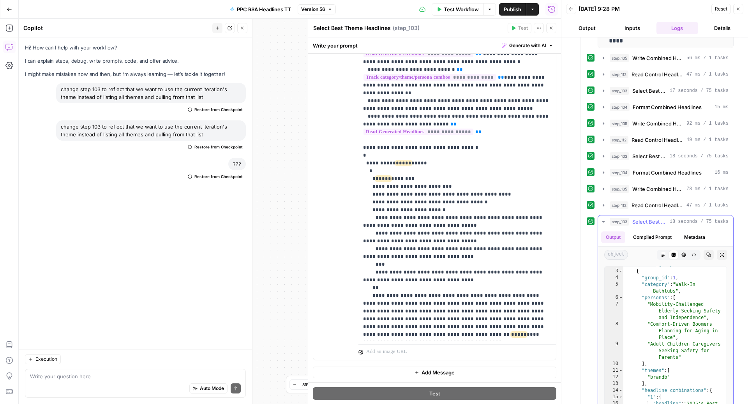
scroll to position [2768, 0]
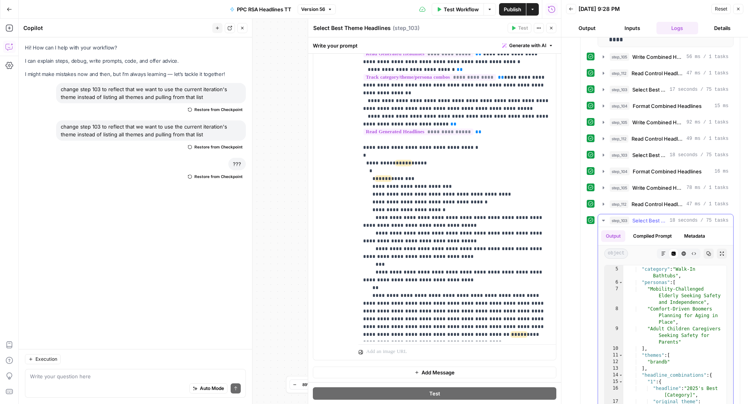
click at [602, 220] on icon "button" at bounding box center [603, 221] width 3 height 2
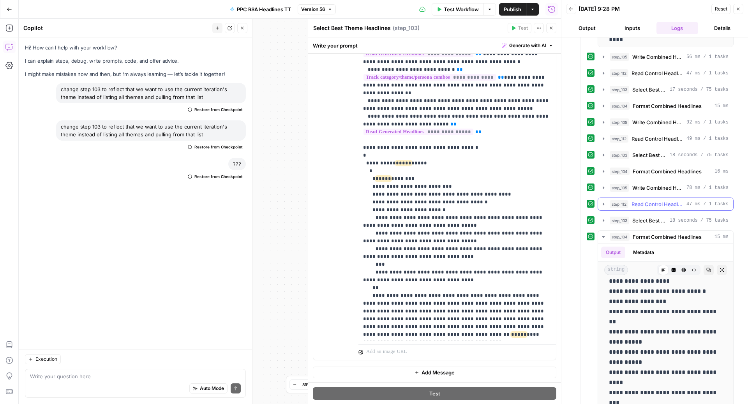
click at [604, 201] on icon "button" at bounding box center [603, 204] width 6 height 6
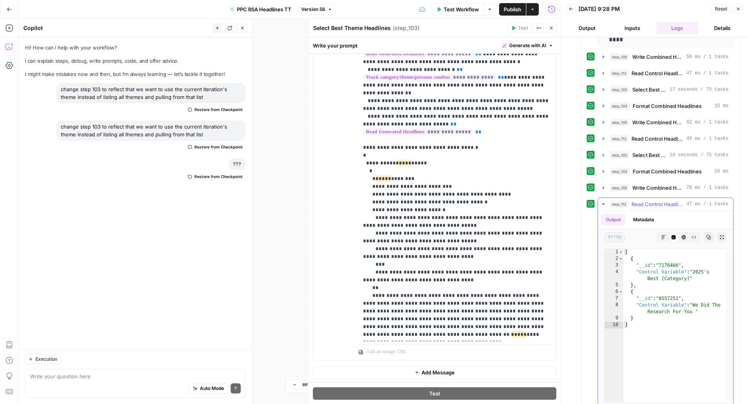
click at [604, 201] on icon "button" at bounding box center [603, 204] width 6 height 6
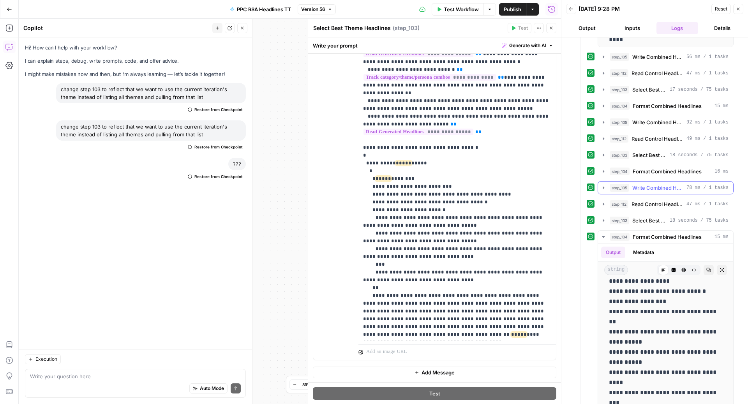
click at [602, 185] on icon "button" at bounding box center [603, 188] width 6 height 6
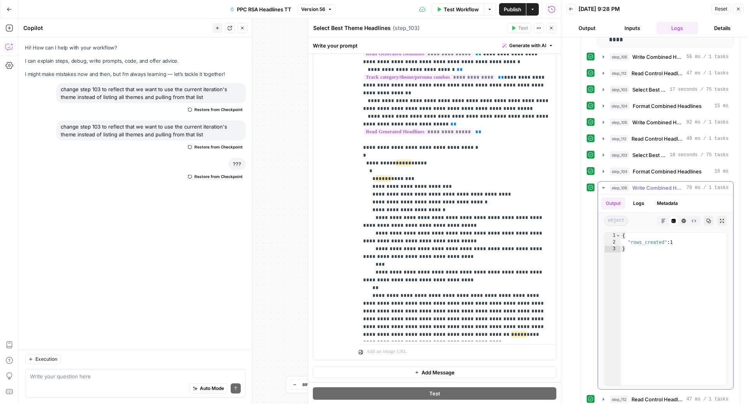
click at [602, 187] on icon "button" at bounding box center [603, 188] width 3 height 2
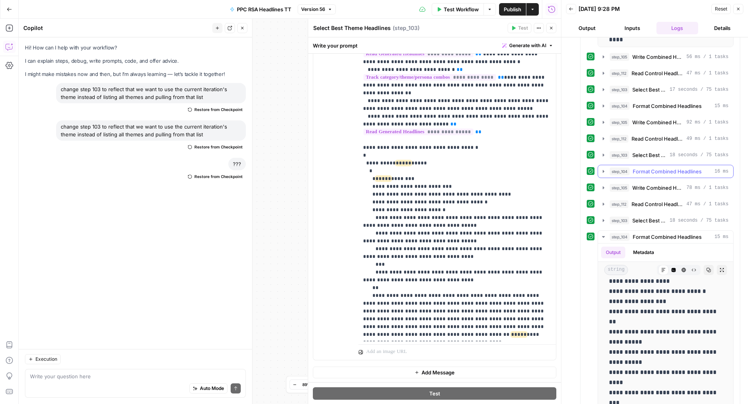
click at [603, 168] on icon "button" at bounding box center [603, 171] width 6 height 6
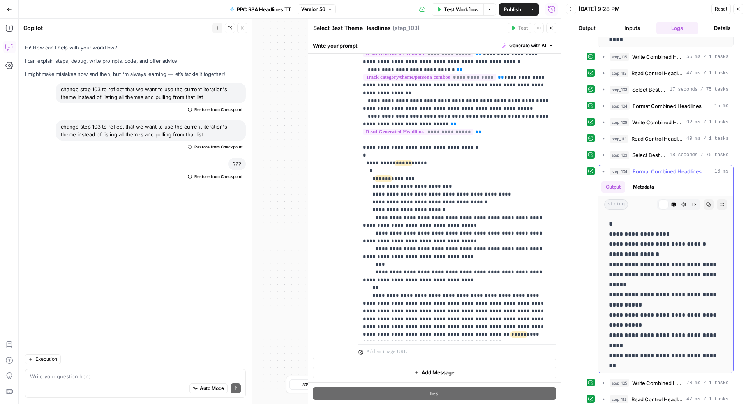
click at [604, 165] on button "step_104 Format Combined Headlines 16 ms" at bounding box center [665, 171] width 135 height 12
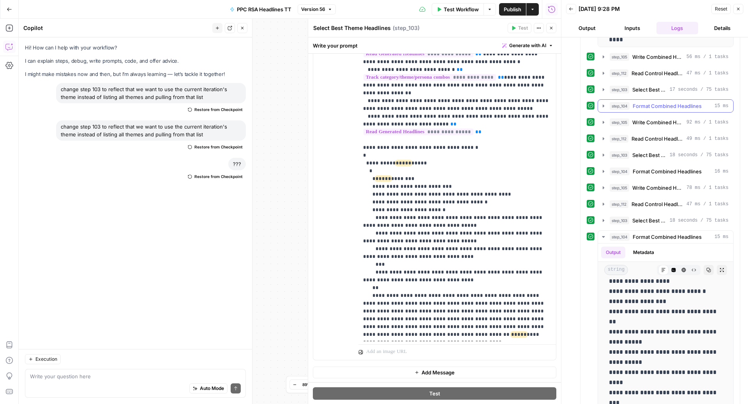
click at [632, 102] on span "Format Combined Headlines" at bounding box center [666, 106] width 69 height 8
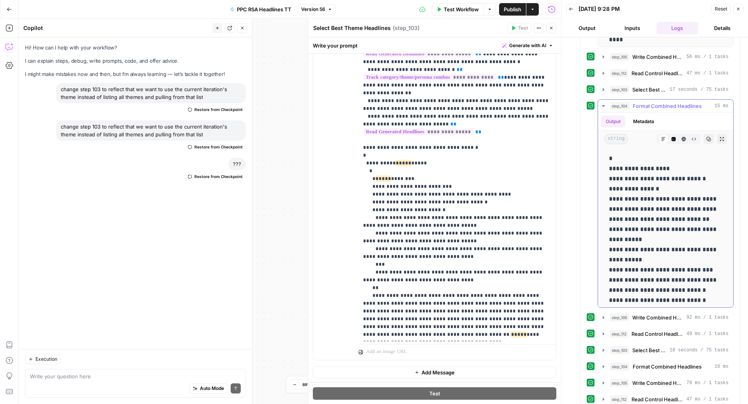
click at [606, 100] on button "step_104 Format Combined Headlines 15 ms" at bounding box center [665, 106] width 135 height 12
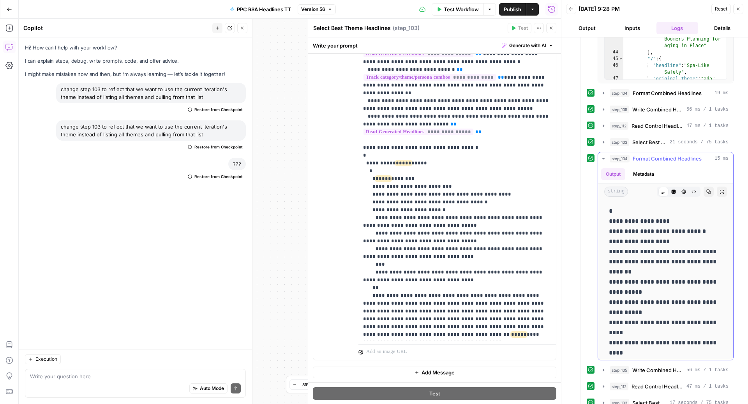
scroll to position [2458, 0]
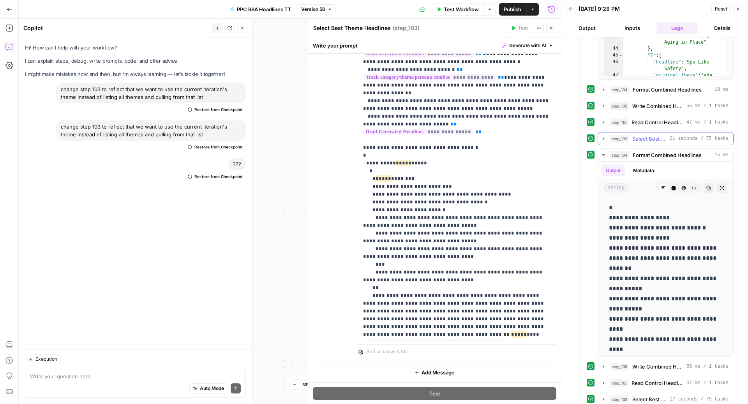
click at [643, 135] on span "Select Best Theme Headlines" at bounding box center [649, 139] width 34 height 8
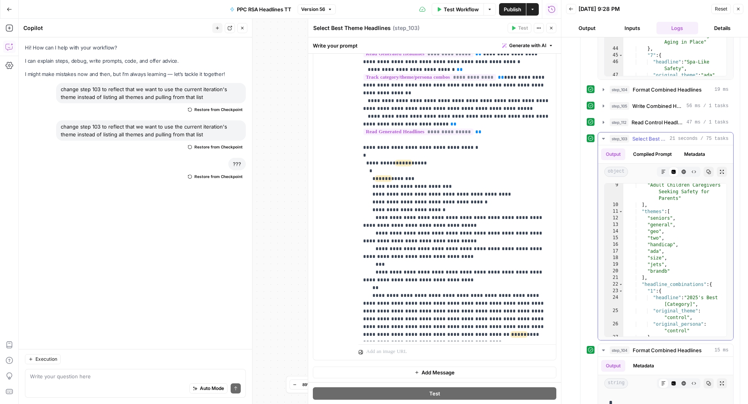
scroll to position [87, 0]
click at [602, 136] on icon "button" at bounding box center [603, 139] width 6 height 6
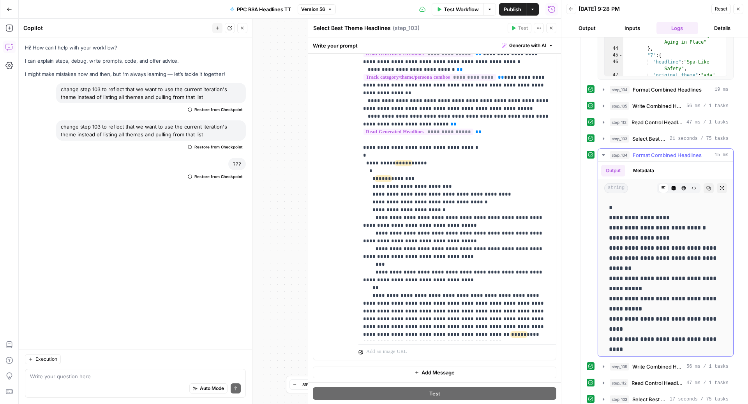
click at [601, 152] on icon "button" at bounding box center [603, 155] width 6 height 6
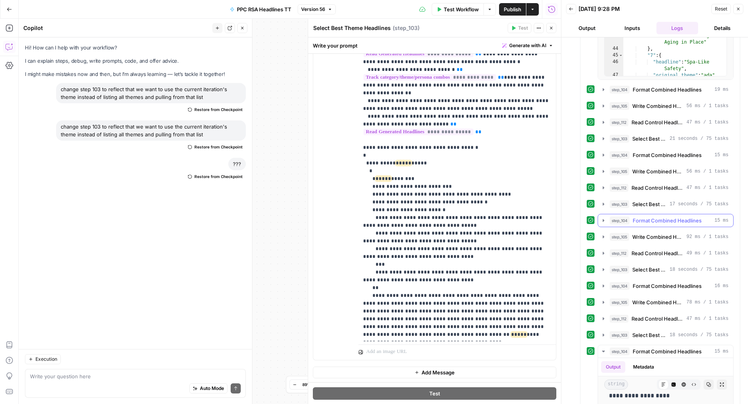
click at [639, 216] on span "Format Combined Headlines" at bounding box center [666, 220] width 69 height 8
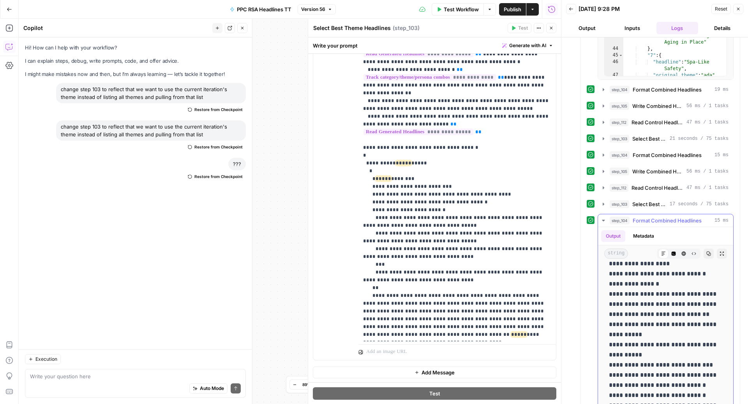
scroll to position [0, 0]
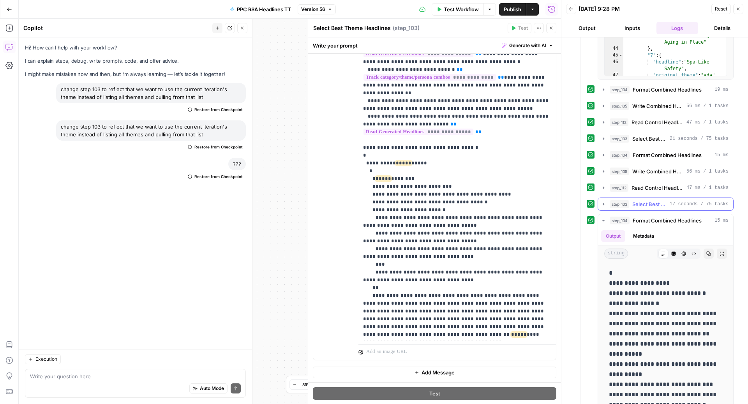
click at [603, 201] on icon "button" at bounding box center [603, 204] width 6 height 6
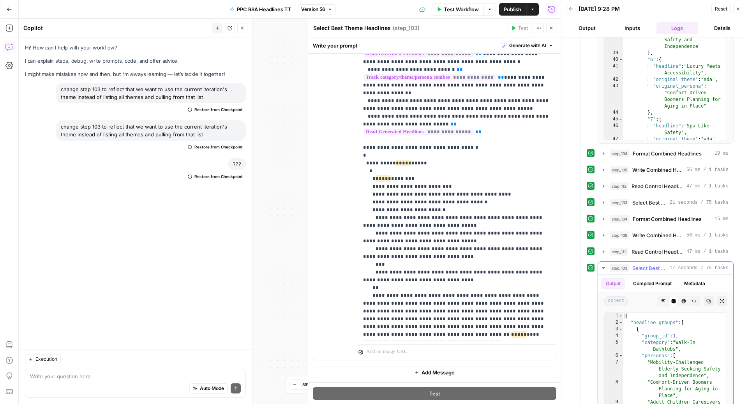
scroll to position [2391, 0]
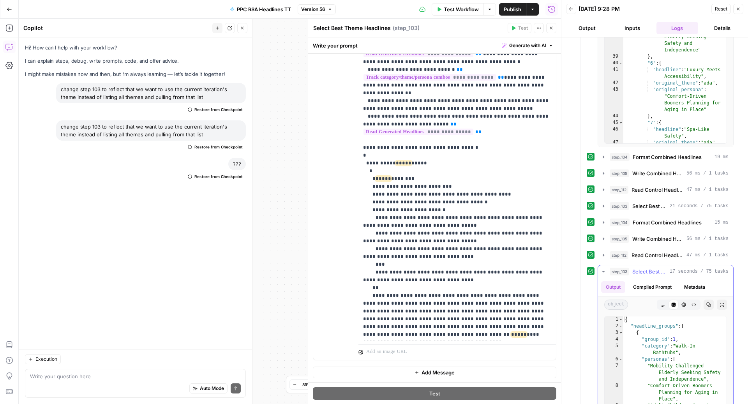
click at [603, 268] on icon "button" at bounding box center [603, 271] width 6 height 6
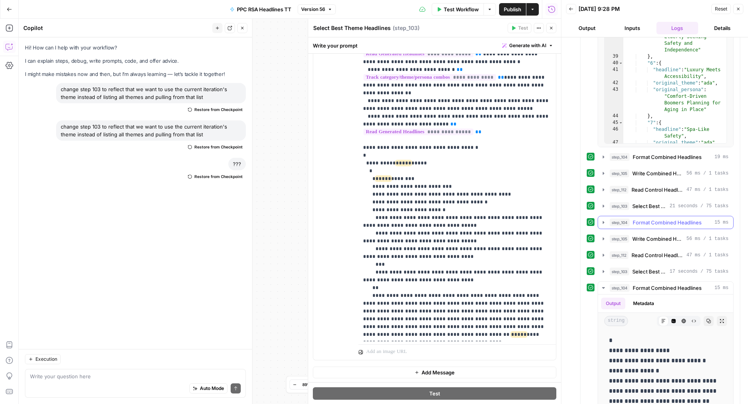
click at [602, 216] on button "step_104 Format Combined Headlines 15 ms" at bounding box center [665, 222] width 135 height 12
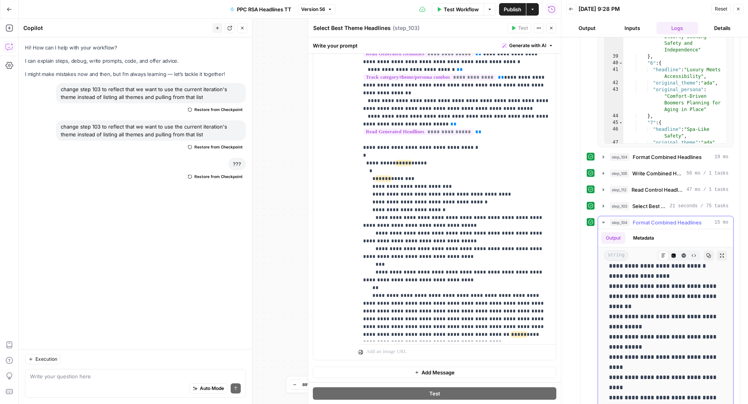
scroll to position [0, 0]
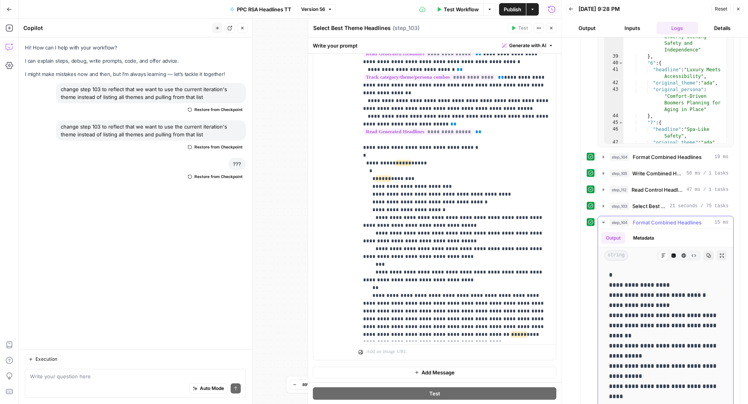
click at [602, 222] on icon "button" at bounding box center [603, 223] width 3 height 2
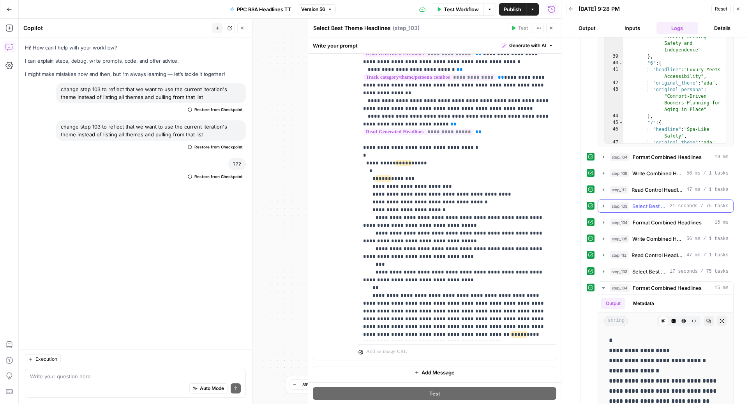
click at [603, 203] on icon "button" at bounding box center [603, 206] width 6 height 6
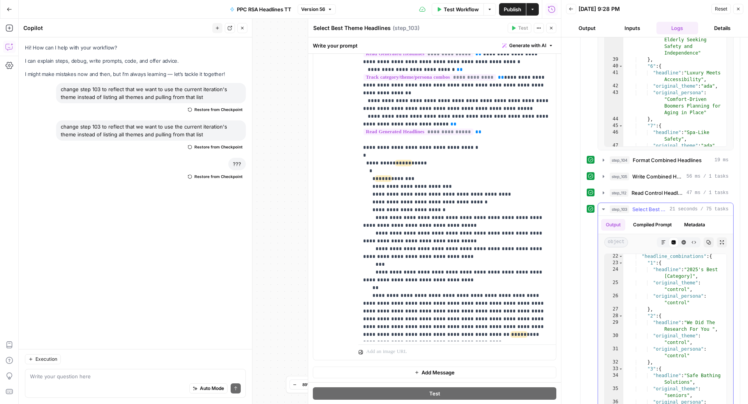
scroll to position [186, 0]
click at [602, 208] on icon "button" at bounding box center [603, 209] width 3 height 2
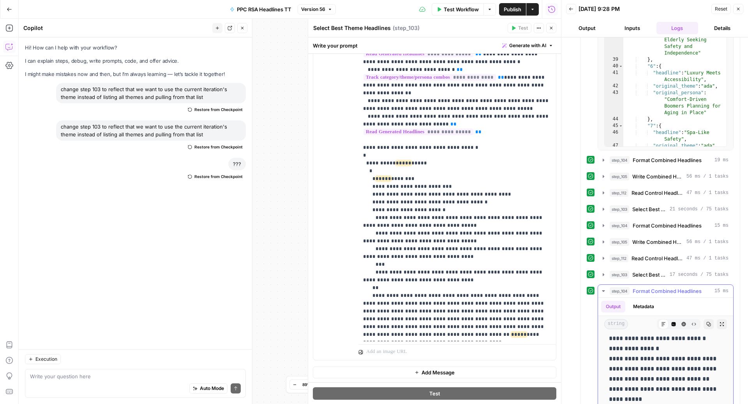
scroll to position [0, 0]
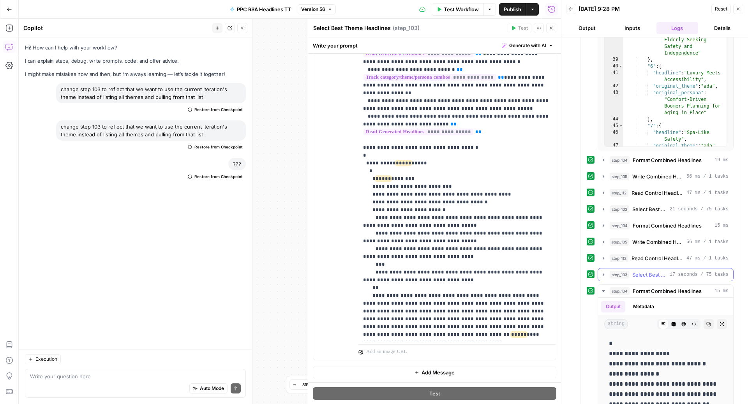
click at [637, 271] on span "Select Best Theme Headlines" at bounding box center [649, 275] width 34 height 8
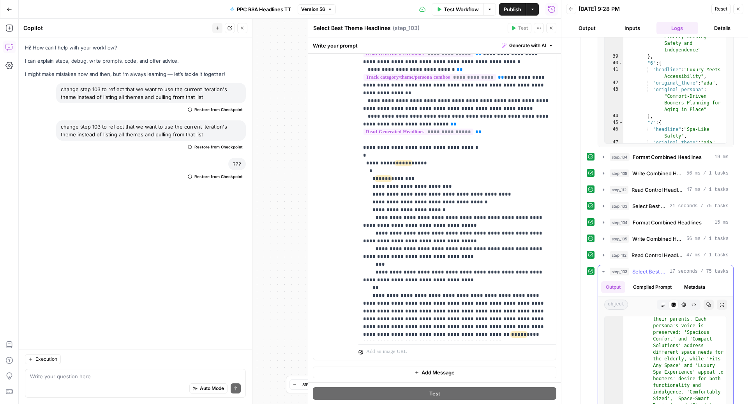
scroll to position [1038, 0]
click at [635, 218] on span "Format Combined Headlines" at bounding box center [666, 222] width 69 height 8
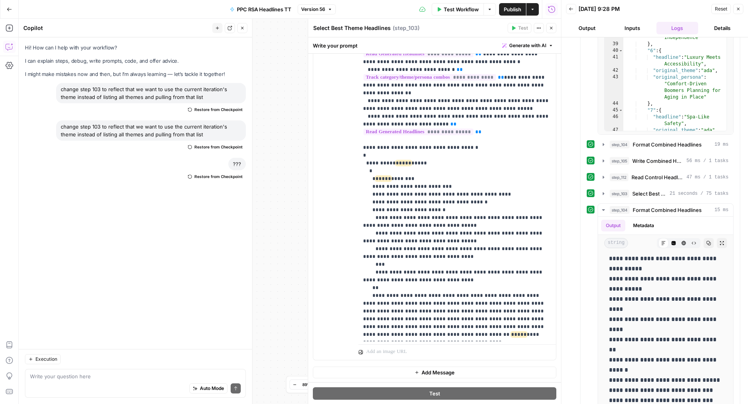
scroll to position [2389, 0]
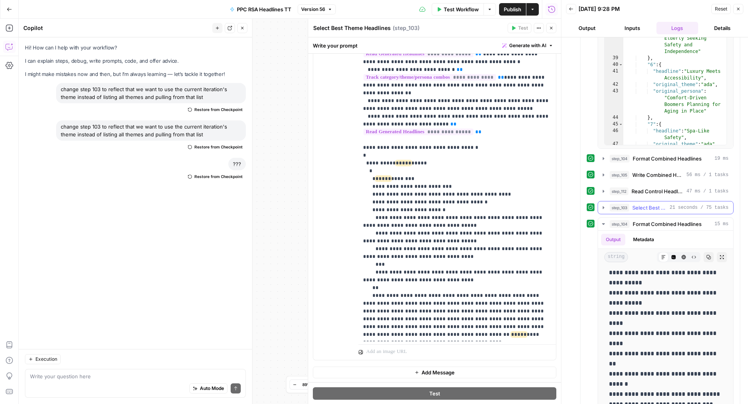
click at [625, 201] on button "step_103 Select Best Theme Headlines 21 seconds / 75 tasks" at bounding box center [665, 207] width 135 height 12
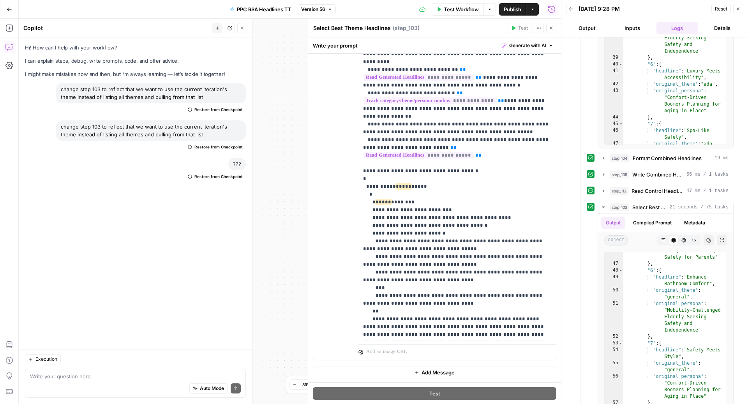
scroll to position [530, 0]
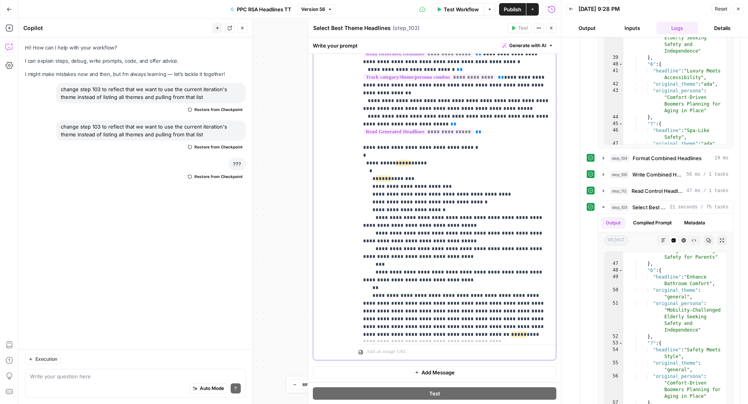
drag, startPoint x: 471, startPoint y: 154, endPoint x: 415, endPoint y: 156, distance: 56.5
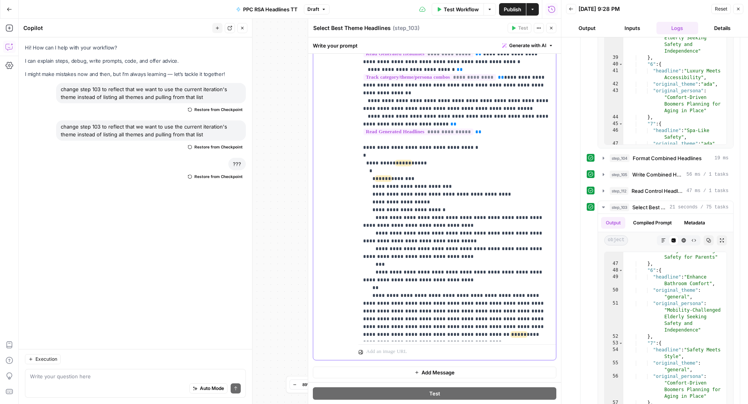
drag, startPoint x: 11, startPoint y: 30, endPoint x: 47, endPoint y: 112, distance: 89.6
click at [111, 377] on textarea at bounding box center [135, 376] width 211 height 8
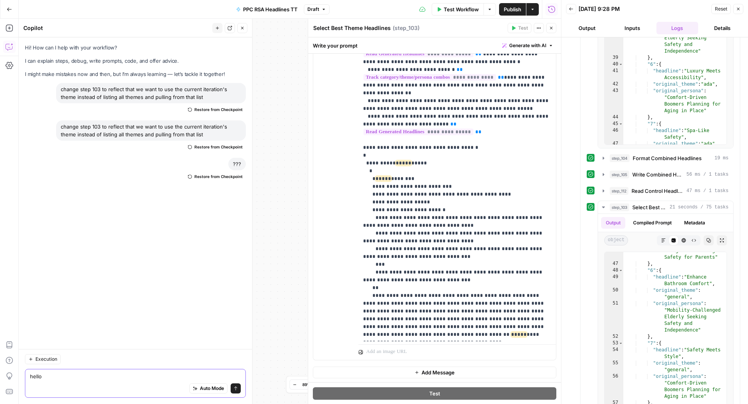
type textarea "hello?"
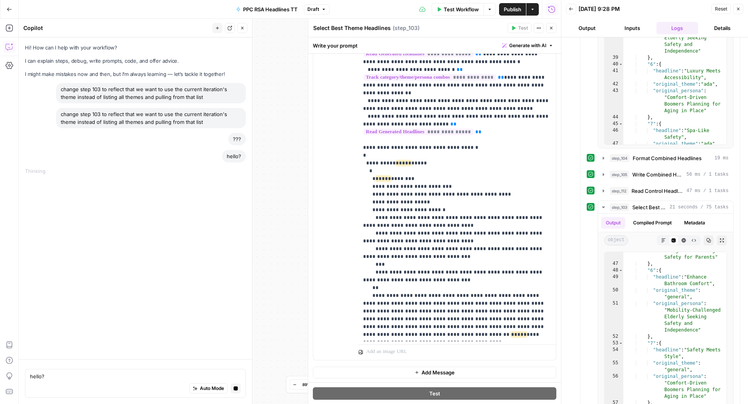
click at [92, 260] on div "Hi! How can I help with your workflow? I can explain steps, debug, write prompt…" at bounding box center [135, 198] width 233 height 322
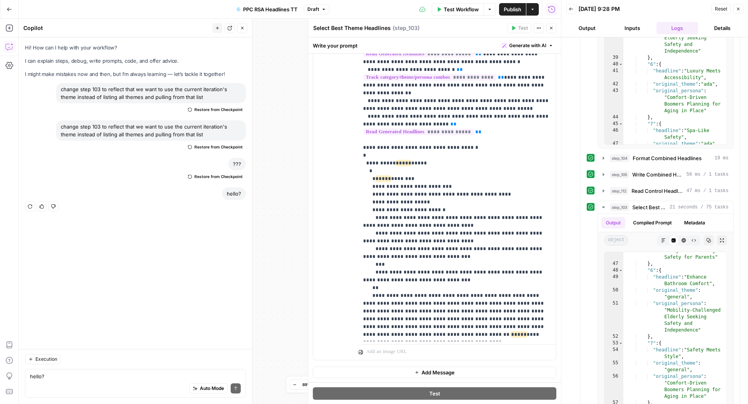
click at [90, 383] on div "Auto Mode Send" at bounding box center [135, 388] width 211 height 17
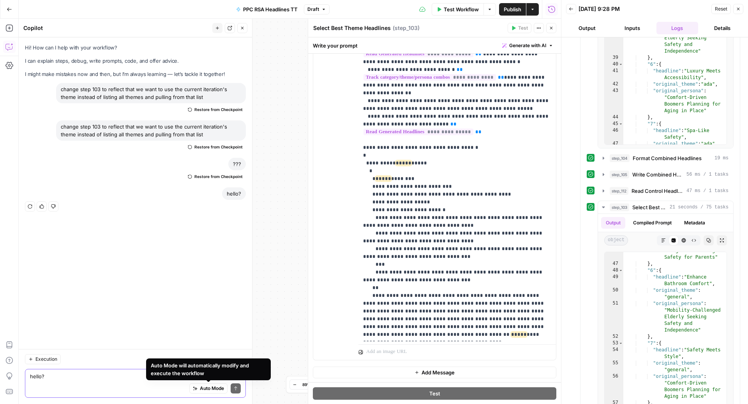
click at [78, 377] on textarea "hello?" at bounding box center [135, 376] width 211 height 8
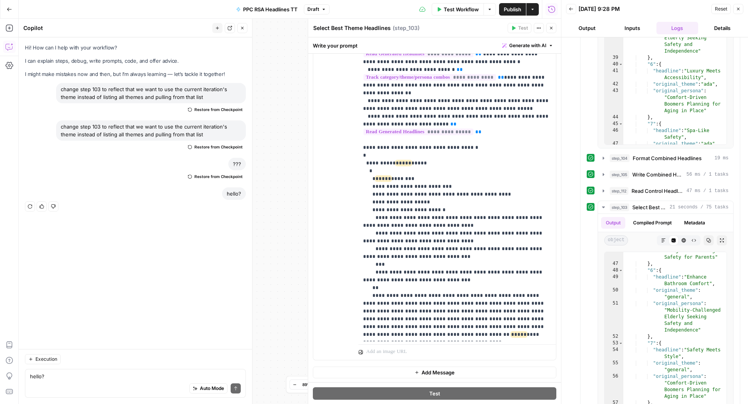
click at [240, 27] on icon "button" at bounding box center [242, 28] width 5 height 5
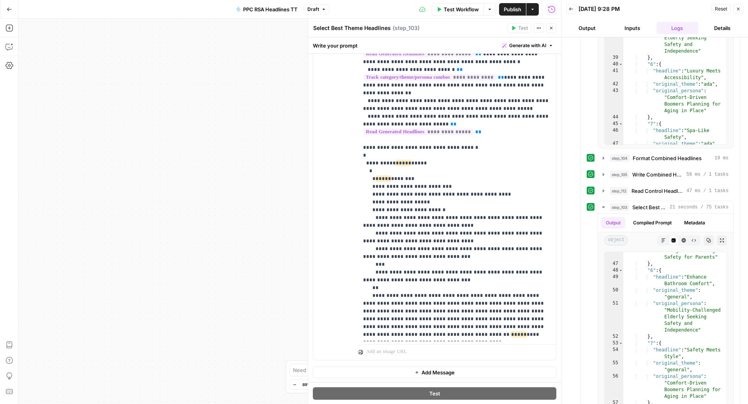
click at [317, 8] on span "Draft" at bounding box center [313, 9] width 12 height 7
click at [164, 95] on div "Workflow Set Inputs Inputs Read from Grid Read Categories Grid Step 84 Output E…" at bounding box center [290, 211] width 542 height 385
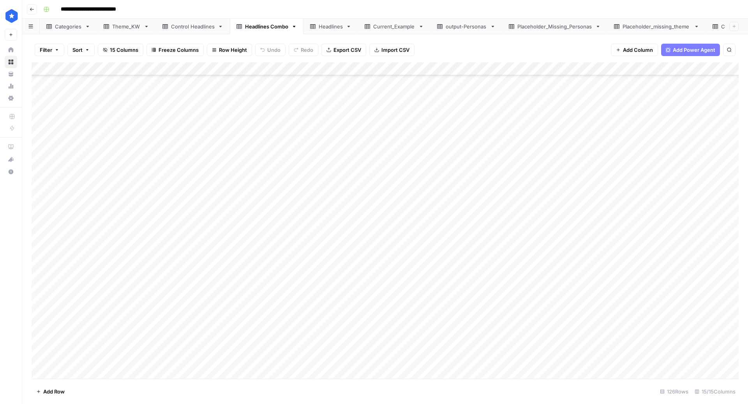
scroll to position [1377, 0]
click at [246, 302] on div "Add Column" at bounding box center [385, 220] width 707 height 317
click at [208, 288] on div "Add Column" at bounding box center [385, 220] width 707 height 317
click at [217, 322] on div "Add Column" at bounding box center [385, 220] width 707 height 317
click at [319, 27] on div "Headlines" at bounding box center [331, 27] width 24 height 8
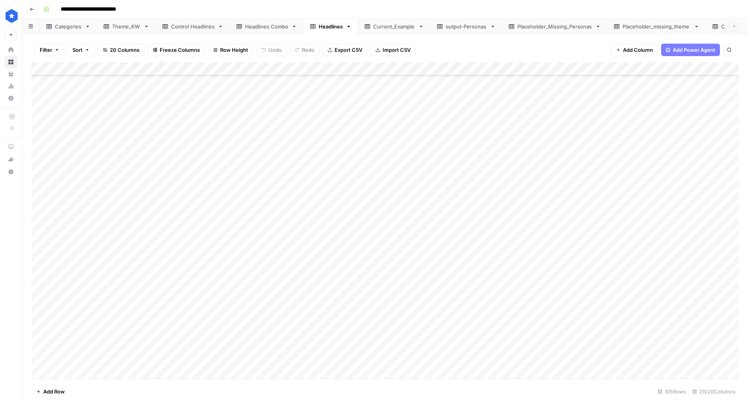
scroll to position [1099, 0]
click at [388, 51] on span "Import CSV" at bounding box center [396, 50] width 28 height 8
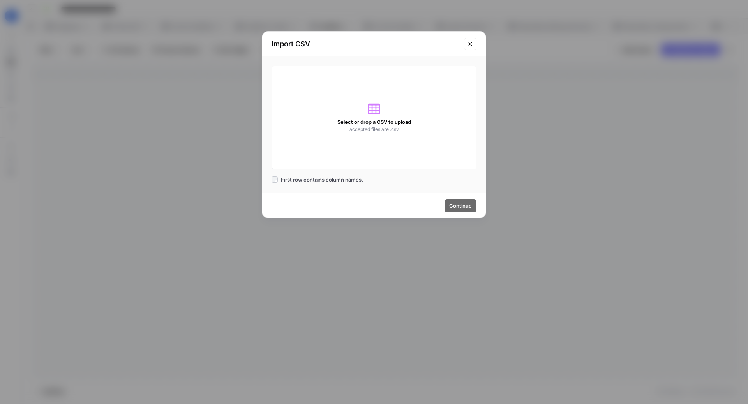
click at [473, 42] on button "Close modal" at bounding box center [470, 44] width 12 height 12
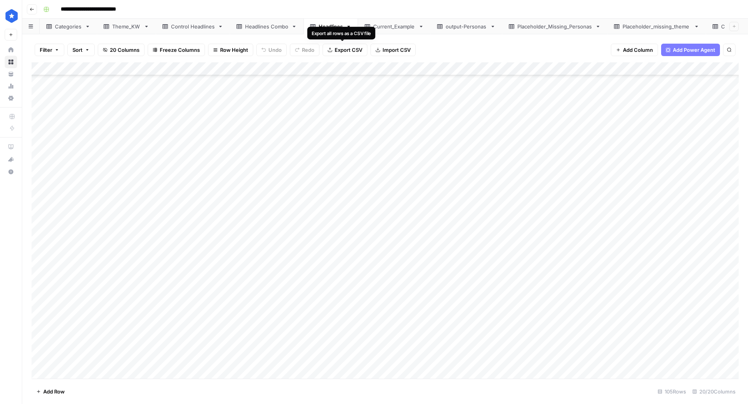
click at [347, 52] on span "Export CSV" at bounding box center [348, 50] width 28 height 8
click at [328, 8] on div "**********" at bounding box center [390, 9] width 700 height 12
click at [92, 205] on div "Add Column" at bounding box center [385, 220] width 707 height 317
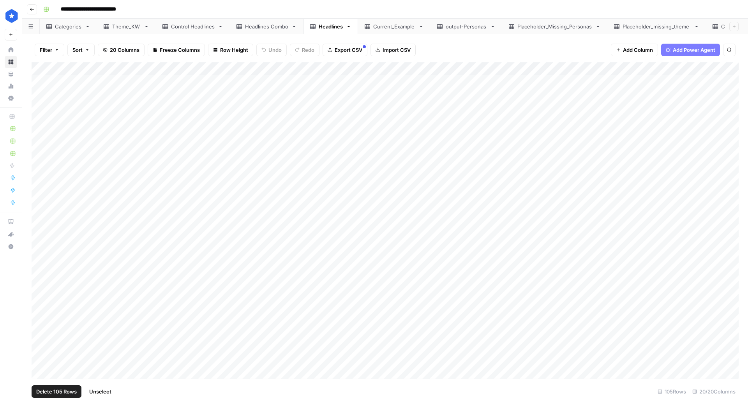
click at [41, 63] on div "Add Column" at bounding box center [385, 220] width 707 height 317
click at [39, 359] on div "Add Column" at bounding box center [385, 220] width 707 height 317
click at [39, 347] on div "Add Column" at bounding box center [385, 220] width 707 height 317
click at [40, 331] on div "Add Column" at bounding box center [385, 220] width 707 height 317
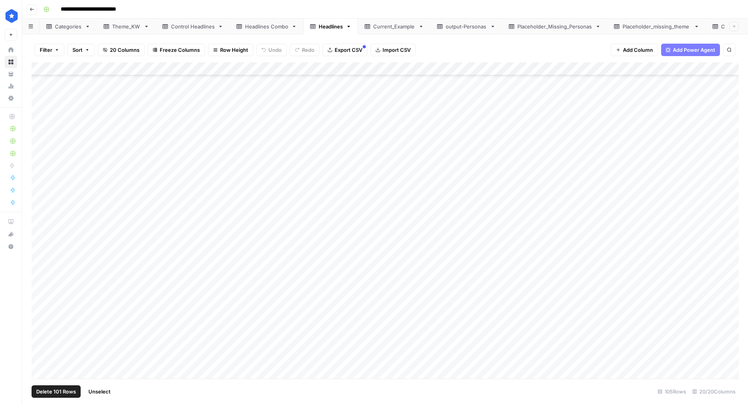
click at [40, 321] on div "Add Column" at bounding box center [385, 220] width 707 height 317
click at [40, 303] on div "Add Column" at bounding box center [385, 220] width 707 height 317
click at [39, 292] on div "Add Column" at bounding box center [385, 220] width 707 height 317
click at [40, 280] on div "Add Column" at bounding box center [385, 220] width 707 height 317
click at [41, 268] on div "Add Column" at bounding box center [385, 220] width 707 height 317
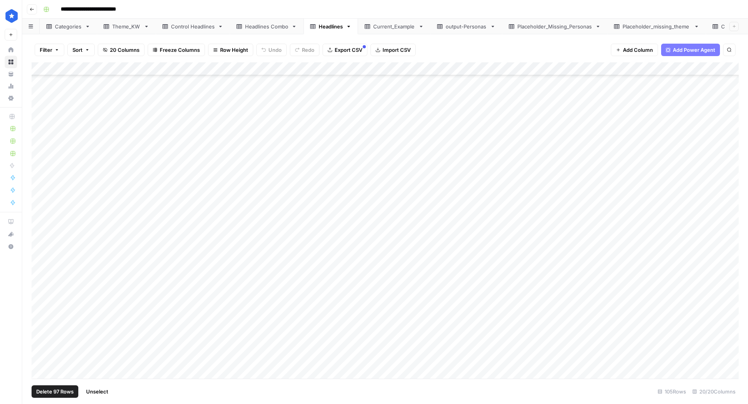
click at [39, 254] on div "Add Column" at bounding box center [385, 220] width 707 height 317
click at [39, 239] on div "Add Column" at bounding box center [385, 220] width 707 height 317
click at [40, 227] on div "Add Column" at bounding box center [385, 220] width 707 height 317
click at [42, 213] on div "Add Column" at bounding box center [385, 220] width 707 height 317
click at [40, 199] on div "Add Column" at bounding box center [385, 220] width 707 height 317
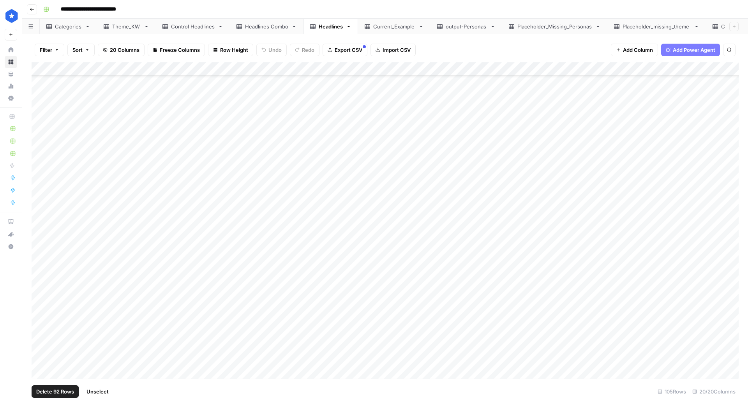
click at [39, 185] on div "Add Column" at bounding box center [385, 220] width 707 height 317
click at [40, 171] on div "Add Column" at bounding box center [385, 220] width 707 height 317
click at [39, 158] on div "Add Column" at bounding box center [385, 220] width 707 height 317
click at [40, 149] on div "Add Column" at bounding box center [385, 220] width 707 height 317
click at [39, 137] on div "Add Column" at bounding box center [385, 220] width 707 height 317
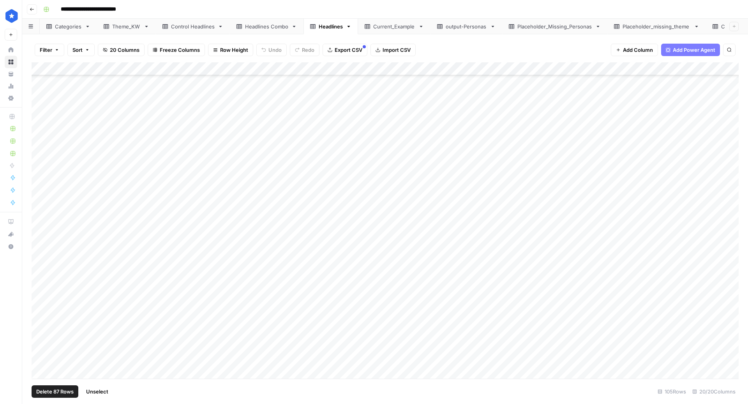
click at [39, 121] on div "Add Column" at bounding box center [385, 220] width 707 height 317
click at [40, 106] on div "Add Column" at bounding box center [385, 220] width 707 height 317
click at [37, 288] on div "Add Column" at bounding box center [385, 220] width 707 height 317
click at [39, 272] on div "Add Column" at bounding box center [385, 220] width 707 height 317
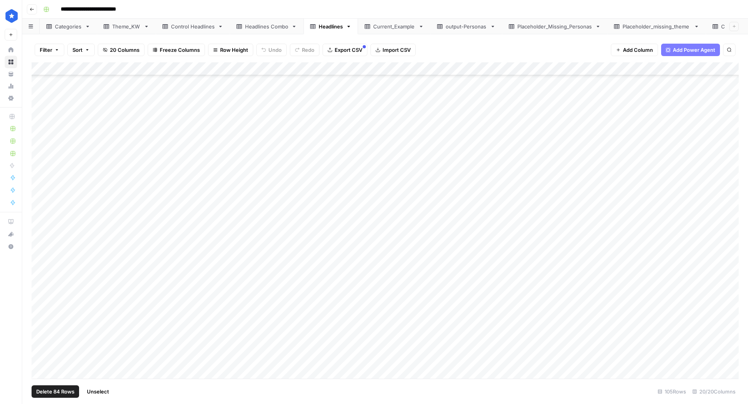
click at [40, 276] on div "Add Column" at bounding box center [385, 220] width 707 height 317
click at [40, 263] on div "Add Column" at bounding box center [385, 220] width 707 height 317
click at [40, 247] on div "Add Column" at bounding box center [385, 220] width 707 height 317
click at [40, 236] on div "Add Column" at bounding box center [385, 220] width 707 height 317
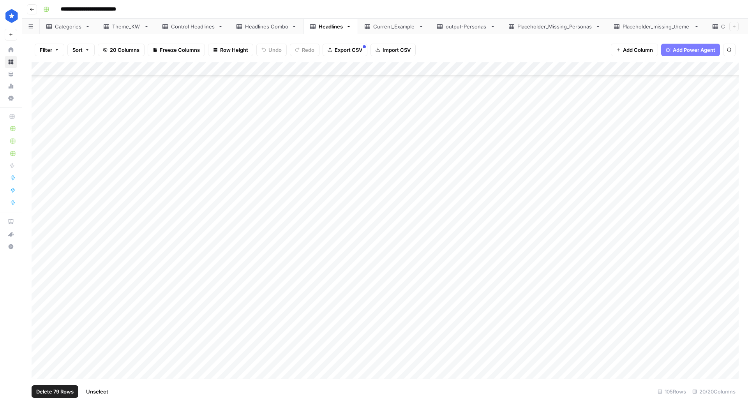
click at [41, 274] on div "Add Column" at bounding box center [385, 220] width 707 height 317
click at [40, 259] on div "Add Column" at bounding box center [385, 220] width 707 height 317
click at [51, 391] on span "Delete 78 Rows" at bounding box center [54, 391] width 37 height 8
click at [351, 91] on span "Delete" at bounding box center [346, 90] width 17 height 8
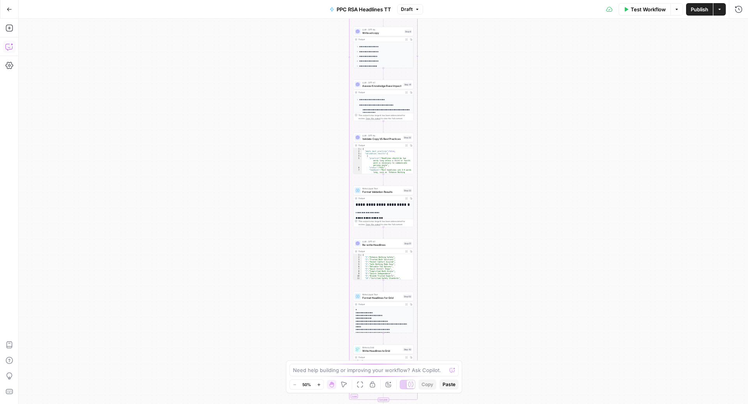
click at [11, 44] on icon "button" at bounding box center [9, 47] width 8 height 8
click at [9, 48] on icon "button" at bounding box center [9, 47] width 8 height 8
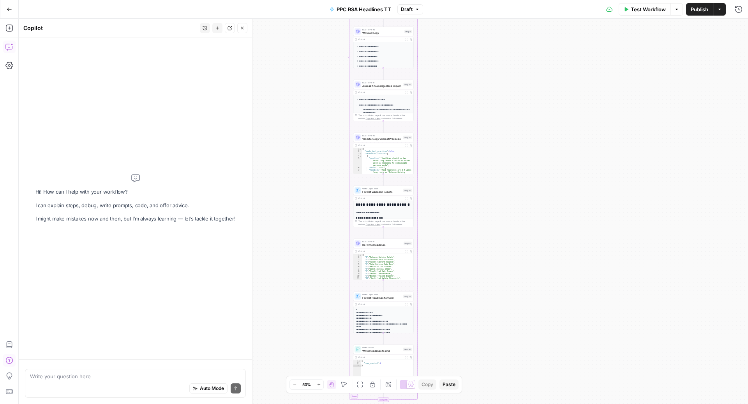
click at [68, 379] on textarea at bounding box center [135, 376] width 211 height 8
type textarea "h"
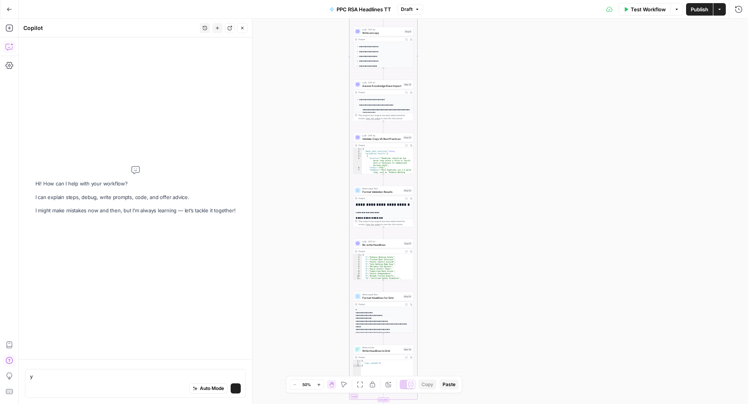
type textarea "yo"
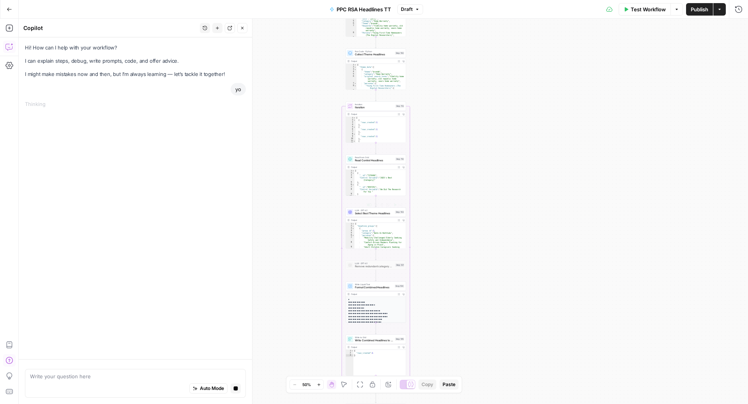
click at [367, 210] on span "LLM · GPT-4.1" at bounding box center [374, 210] width 39 height 3
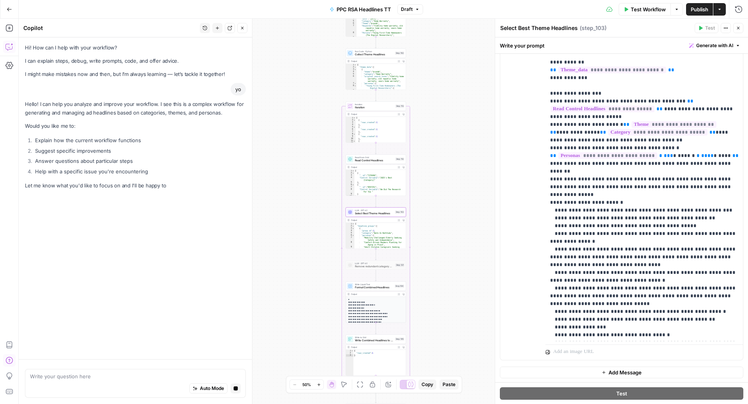
scroll to position [530, 0]
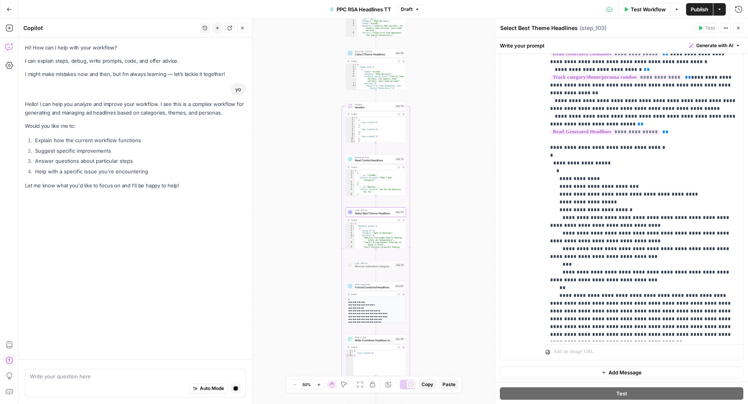
click at [65, 382] on div "Auto Mode Stop generating" at bounding box center [135, 388] width 211 height 17
click at [123, 385] on div "Auto Mode Send" at bounding box center [135, 388] width 211 height 17
click at [102, 385] on div "Auto Mode Send" at bounding box center [135, 388] width 211 height 17
type textarea "w"
click at [737, 7] on icon "button" at bounding box center [738, 9] width 8 height 8
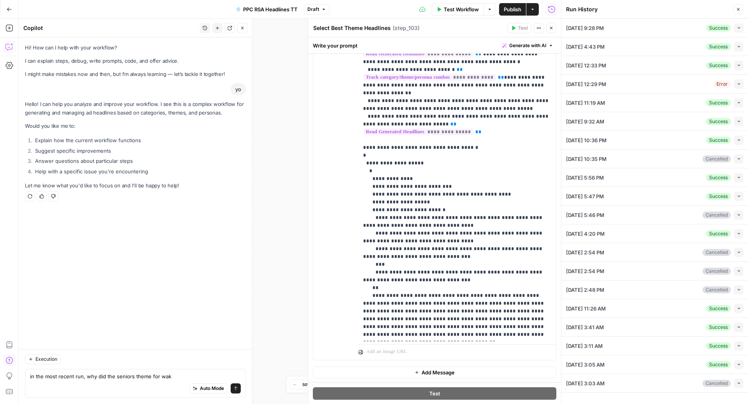
click at [737, 28] on icon "button" at bounding box center [738, 28] width 2 height 2
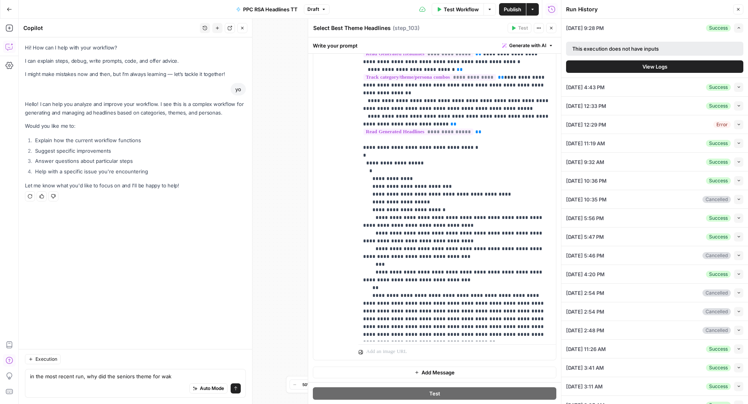
click at [637, 67] on button "View Logs" at bounding box center [654, 66] width 177 height 12
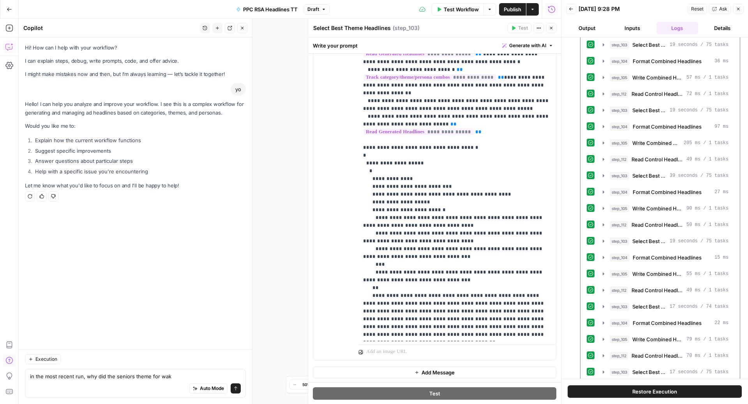
scroll to position [2227, 0]
click at [638, 318] on span "Format Combined Headlines" at bounding box center [666, 322] width 69 height 8
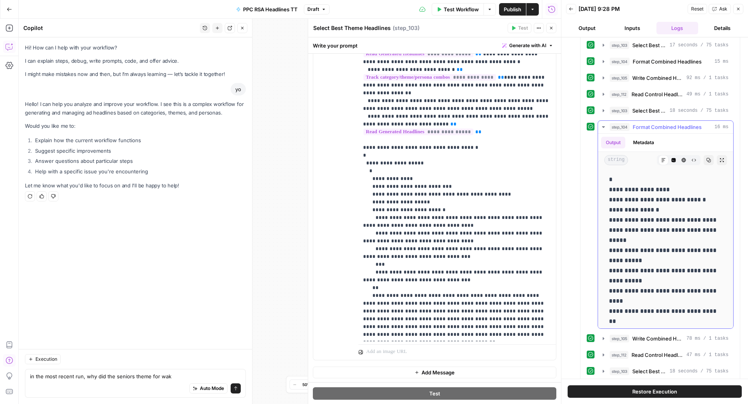
scroll to position [7, 0]
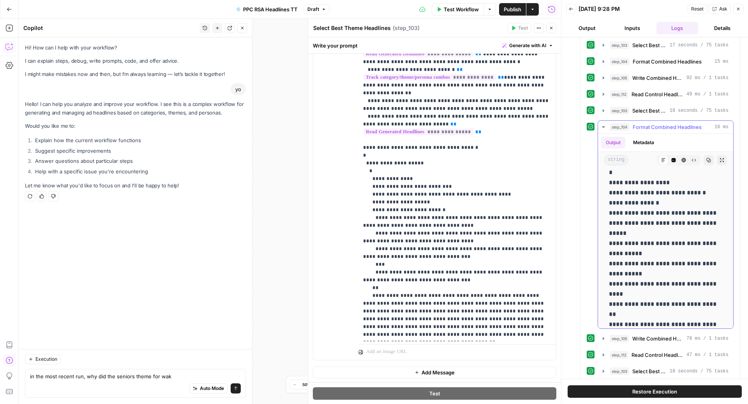
drag, startPoint x: 647, startPoint y: 155, endPoint x: 695, endPoint y: 156, distance: 47.9
click at [695, 167] on p "**********" at bounding box center [666, 278] width 114 height 223
copy p "**********"
click at [183, 384] on div "Auto Mode Send" at bounding box center [135, 388] width 211 height 17
paste textarea "Walk-In Bathtubs"
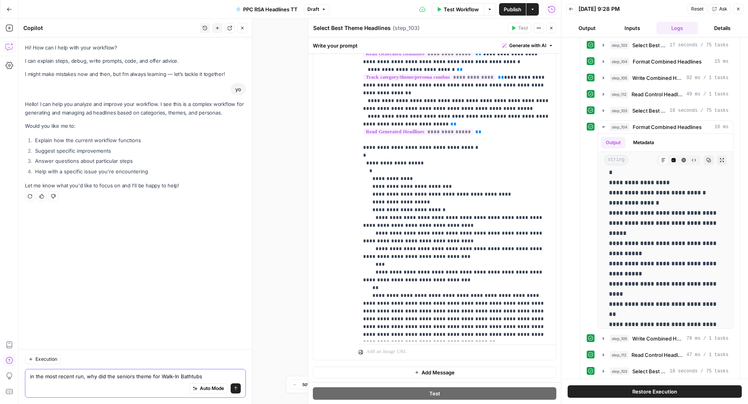
click at [90, 377] on textarea "in the most recent run, why did the seniors theme for Walk-In Bathtubs" at bounding box center [135, 376] width 211 height 8
click at [118, 379] on textarea "in the most recent run, most iterations of step_104 operated correctly, but why…" at bounding box center [135, 372] width 211 height 16
click at [93, 371] on textarea "in the most recent run, most iterations of step_104 operated correctly, but why…" at bounding box center [135, 372] width 211 height 16
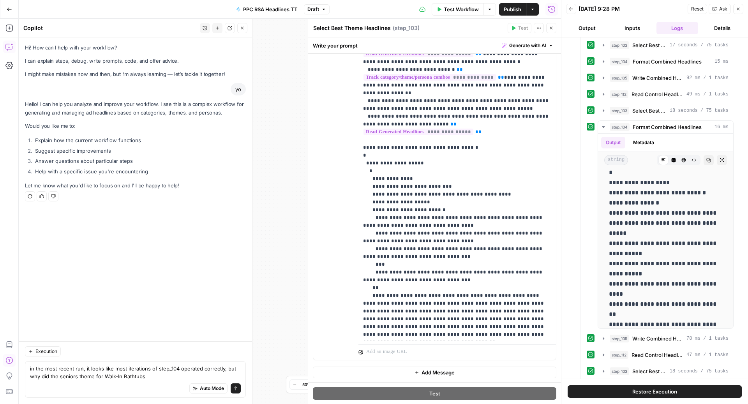
click at [176, 382] on div "Auto Mode Send" at bounding box center [135, 388] width 211 height 17
click at [152, 378] on textarea "in the most recent run, it looks like most iterations of step_104 operated corr…" at bounding box center [135, 372] width 211 height 16
click at [76, 380] on div "Auto Mode Send" at bounding box center [135, 388] width 211 height 17
click at [76, 379] on textarea "in the most recent run, it looks like most iterations of step_104 operated corr…" at bounding box center [135, 372] width 211 height 16
click at [60, 377] on textarea "in the most recent run, it looks like most iterations of step_104 operated corr…" at bounding box center [135, 372] width 211 height 16
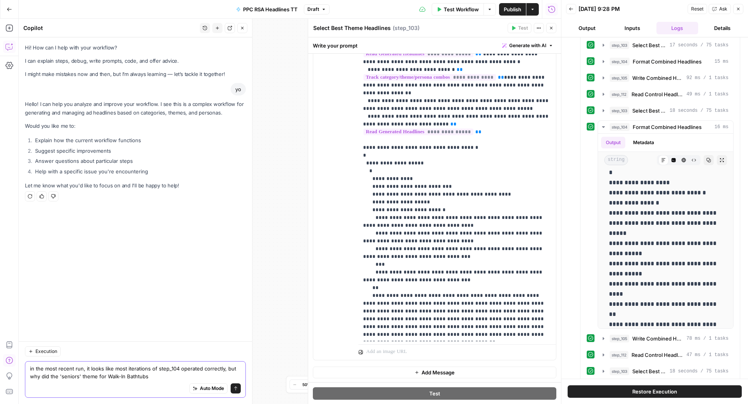
click at [152, 375] on textarea "in the most recent run, it looks like most iterations of step_104 operated corr…" at bounding box center [135, 372] width 211 height 16
type textarea "in the most recent run, it looks like most iterations of step_104 operated corr…"
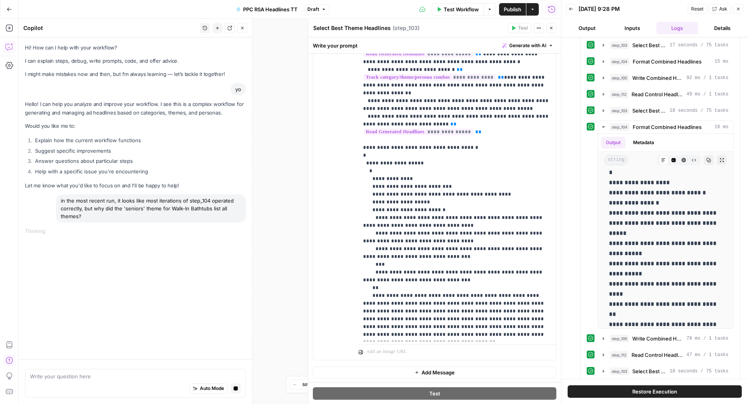
click at [123, 327] on div "Hi! How can I help with your workflow? I can explain steps, debug, write prompt…" at bounding box center [135, 198] width 233 height 322
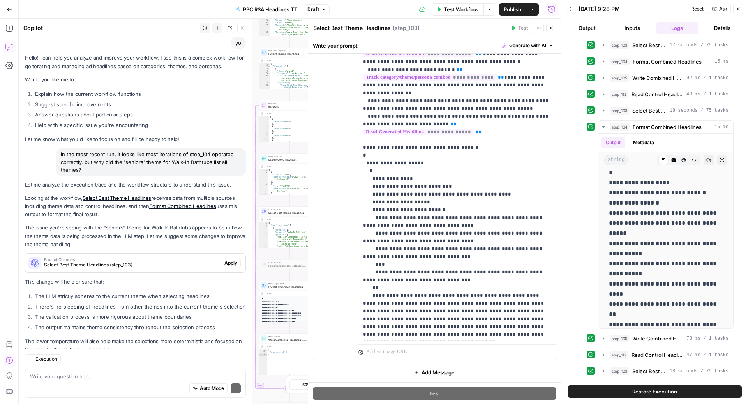
scroll to position [69, 0]
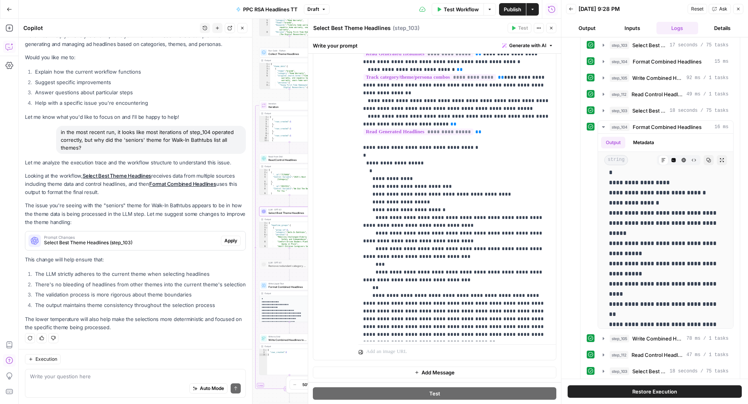
click at [158, 238] on span "Prompt Changes" at bounding box center [131, 237] width 174 height 4
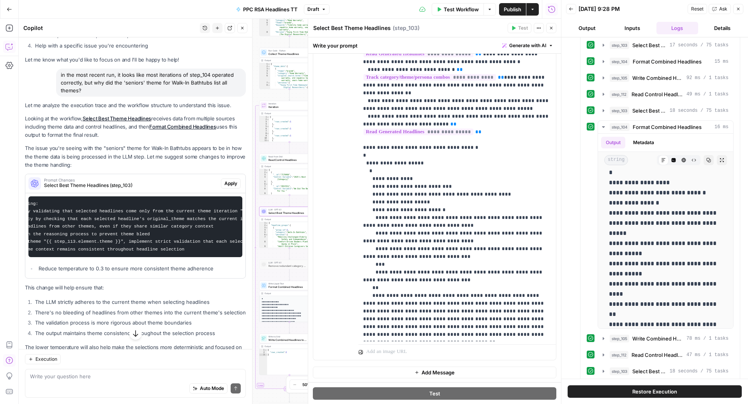
scroll to position [0, 0]
click at [230, 185] on span "Apply" at bounding box center [230, 183] width 13 height 7
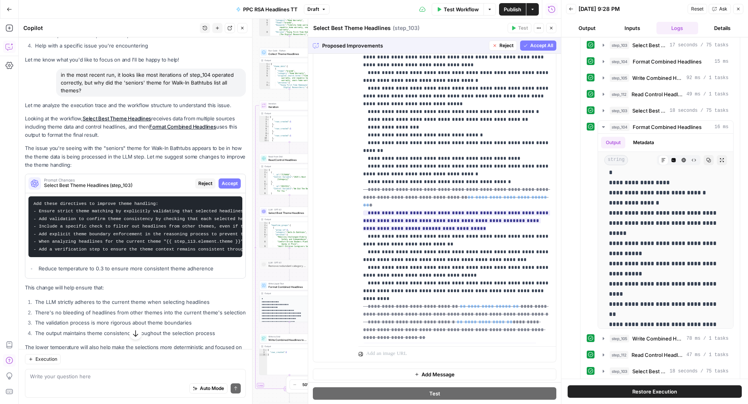
scroll to position [496, 0]
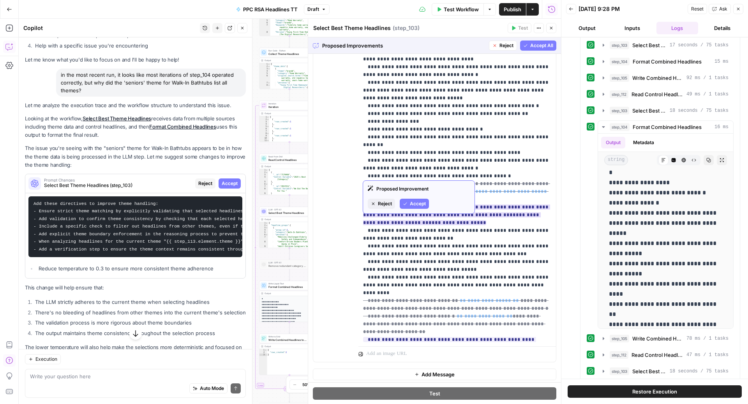
click at [411, 202] on span "Accept" at bounding box center [418, 203] width 16 height 7
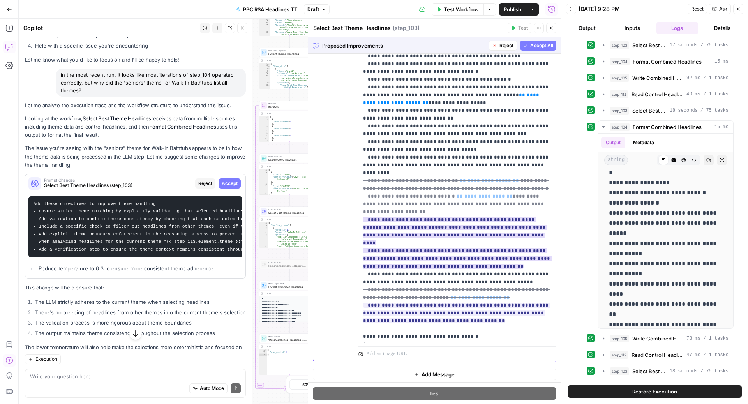
scroll to position [595, 0]
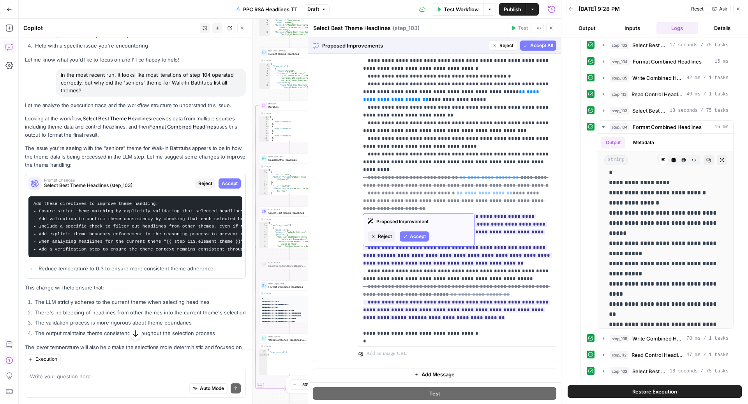
drag, startPoint x: 378, startPoint y: 237, endPoint x: 342, endPoint y: 237, distance: 36.2
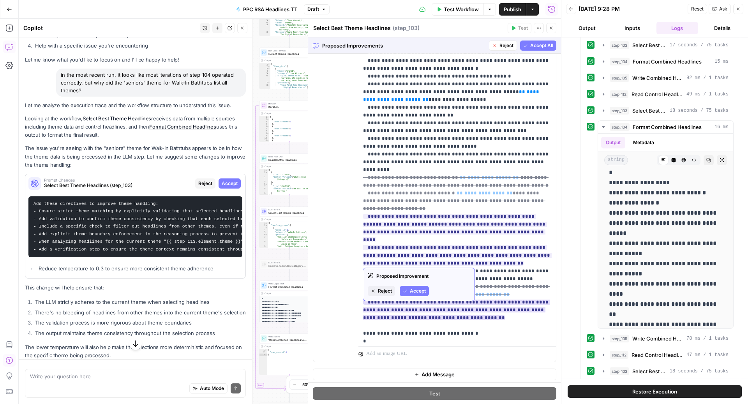
click at [376, 290] on button "Reject" at bounding box center [381, 291] width 27 height 10
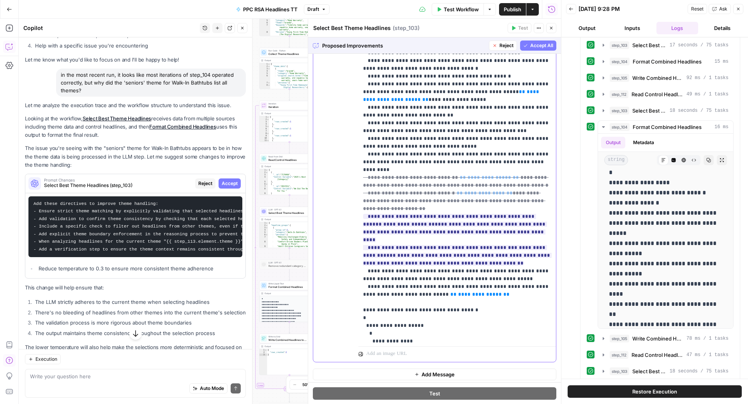
click at [458, 292] on span "**********" at bounding box center [480, 294] width 44 height 5
drag, startPoint x: 481, startPoint y: 241, endPoint x: 331, endPoint y: 230, distance: 151.1
click at [332, 231] on div "**********" at bounding box center [434, 194] width 243 height 336
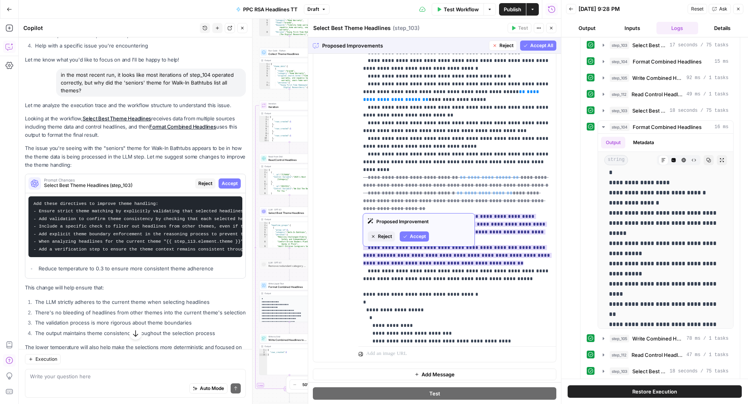
click at [388, 236] on span "Reject" at bounding box center [385, 236] width 14 height 7
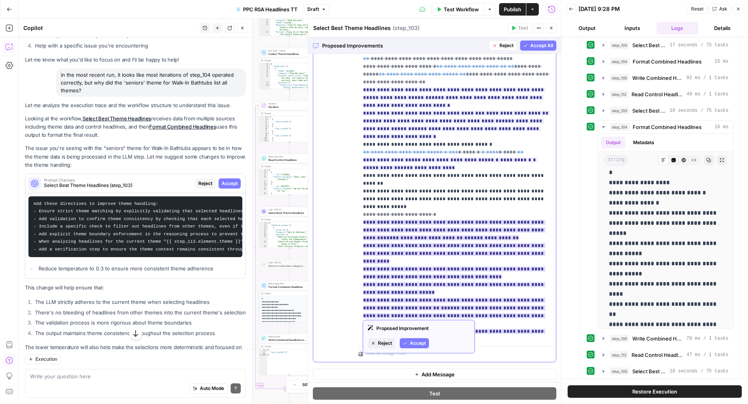
scroll to position [188, 0]
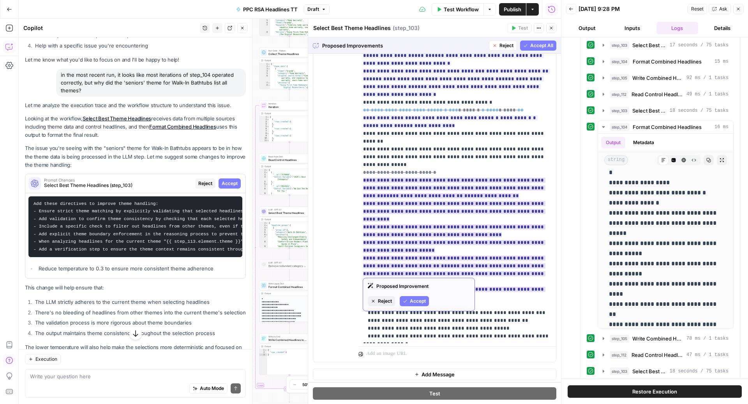
click at [382, 298] on span "Reject" at bounding box center [385, 300] width 14 height 7
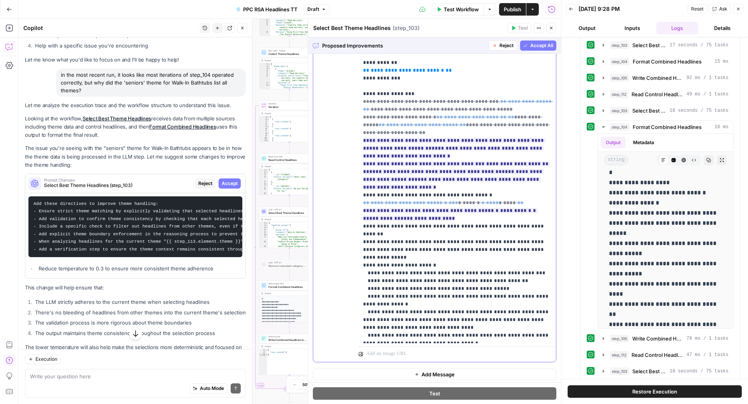
scroll to position [78, 0]
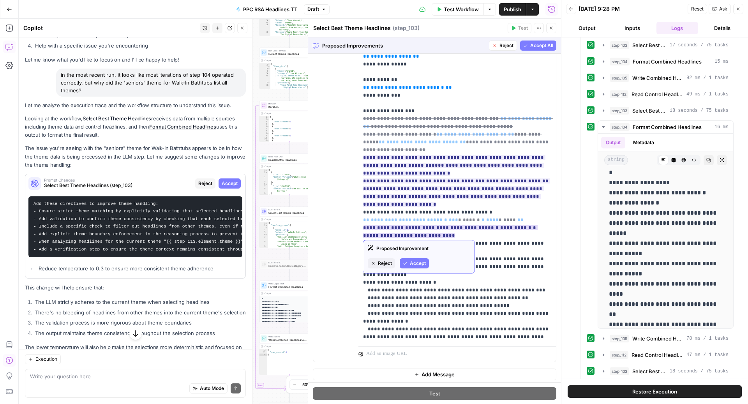
click at [414, 262] on span "Accept" at bounding box center [418, 263] width 16 height 7
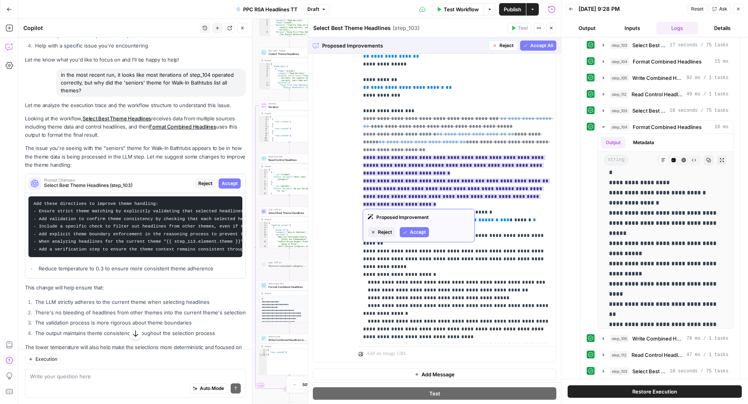
click at [414, 233] on span "Accept" at bounding box center [418, 232] width 16 height 7
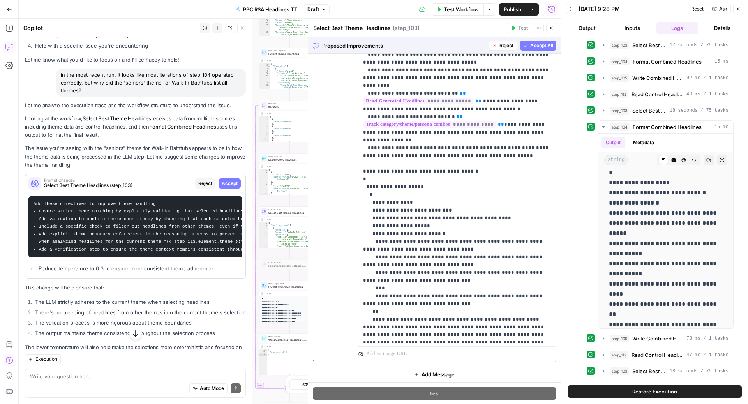
scroll to position [538, 0]
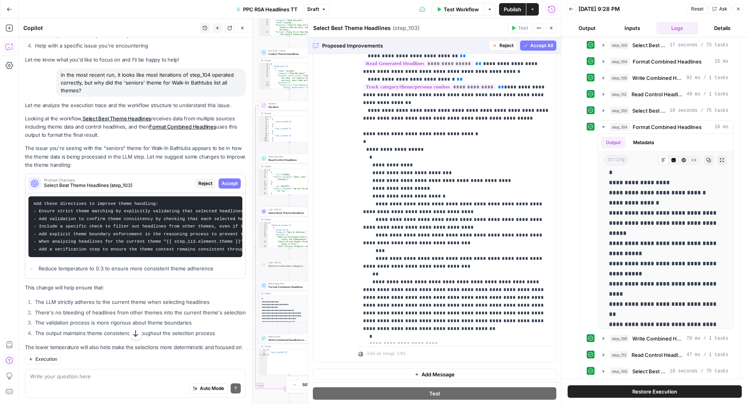
click at [371, 11] on div "Test Workflow Options Publish Actions Run History" at bounding box center [444, 9] width 231 height 18
